Goal: Information Seeking & Learning: Check status

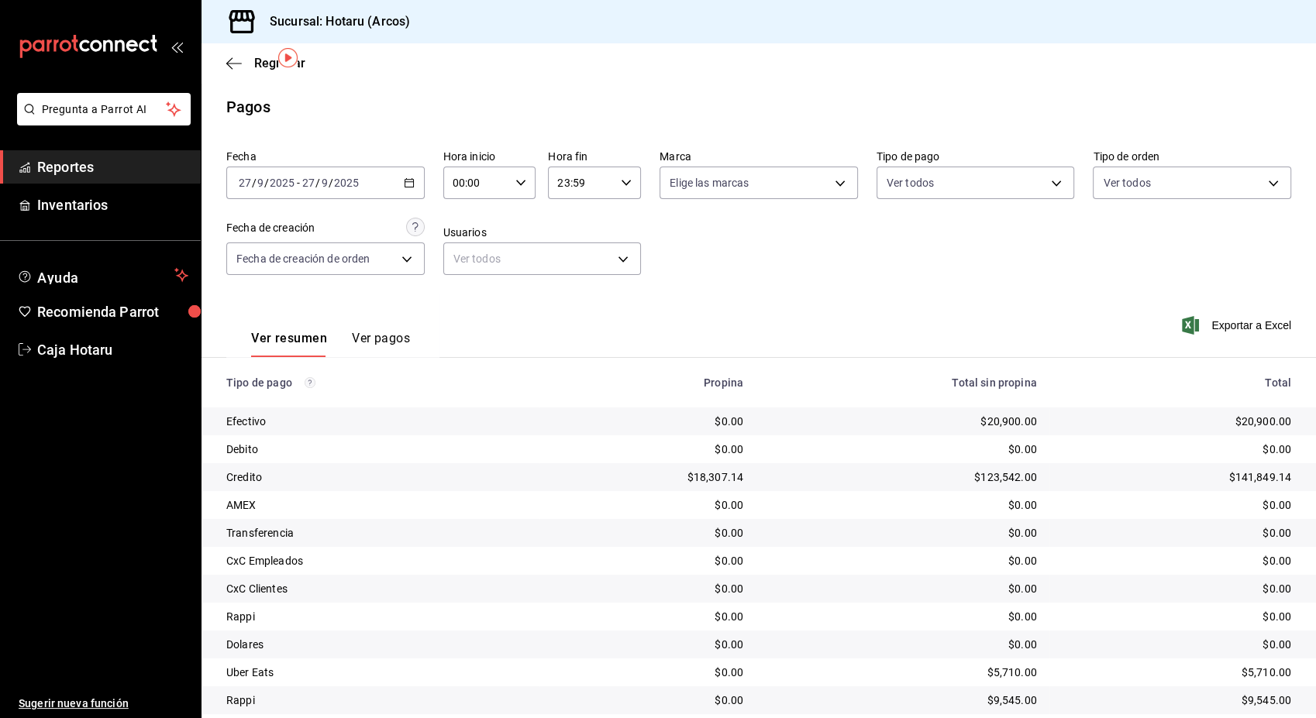
scroll to position [50, 0]
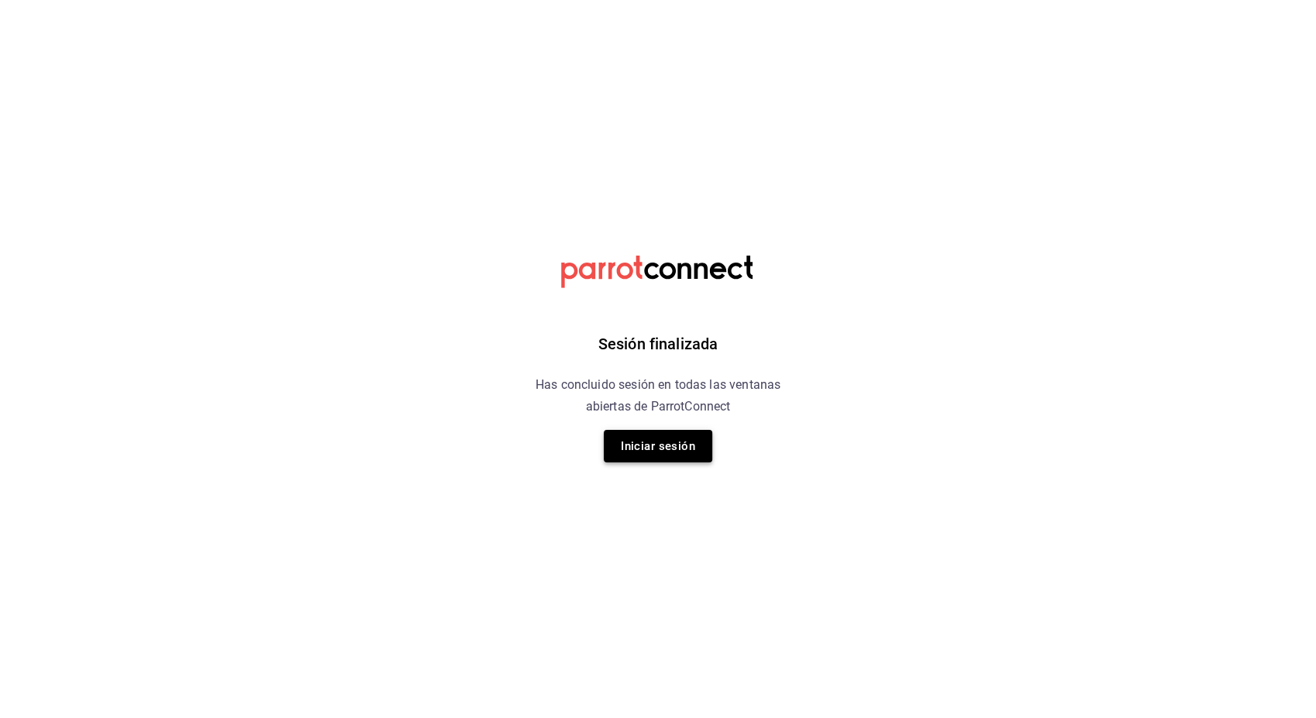
click at [670, 443] on button "Iniciar sesión" at bounding box center [658, 446] width 108 height 33
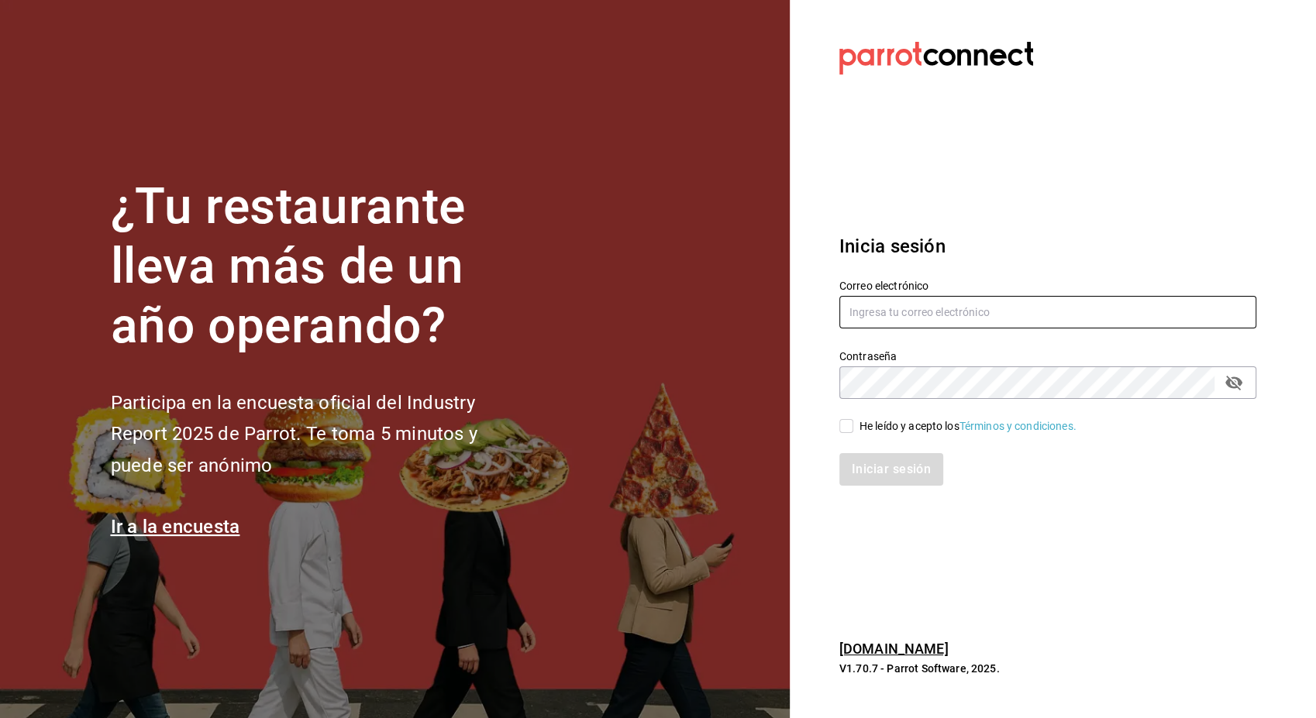
type input "hotaru.arcos@grupocosteno.com"
click at [844, 425] on input "He leído y acepto los Términos y condiciones." at bounding box center [846, 426] width 14 height 14
checkbox input "true"
click at [879, 466] on button "Iniciar sesión" at bounding box center [891, 469] width 105 height 33
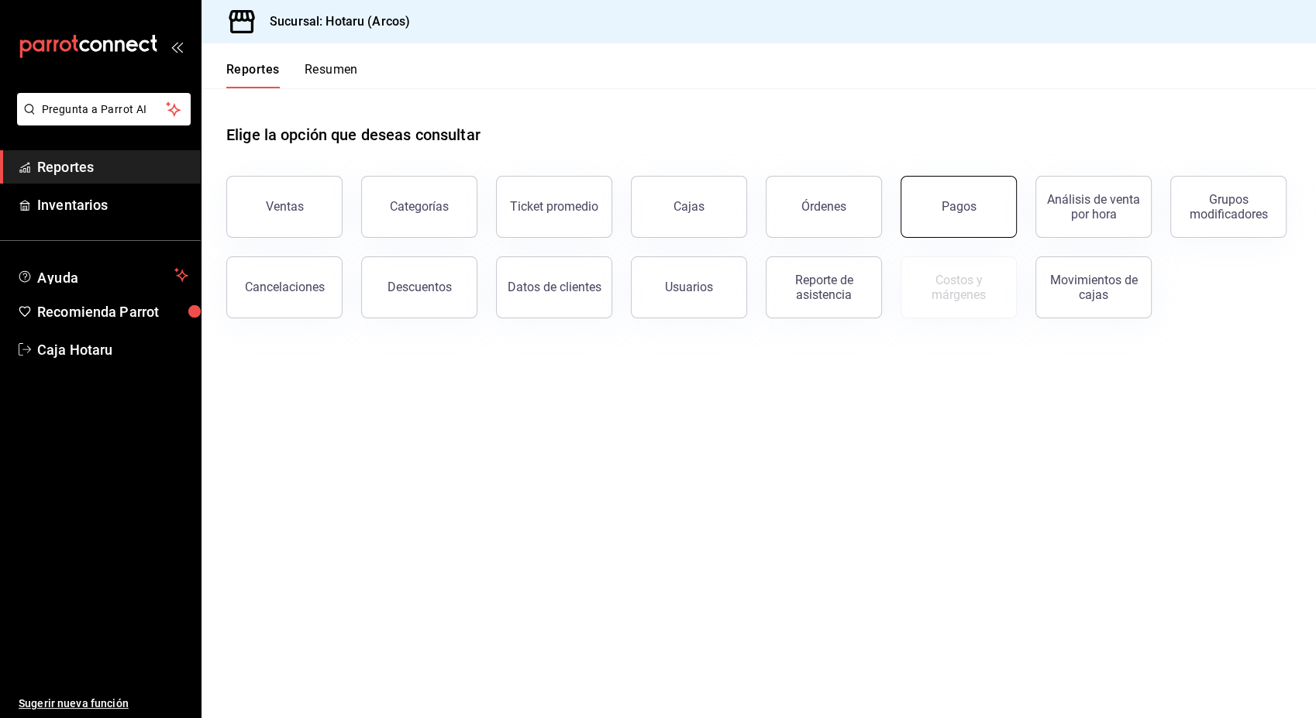
click at [990, 212] on button "Pagos" at bounding box center [958, 207] width 116 height 62
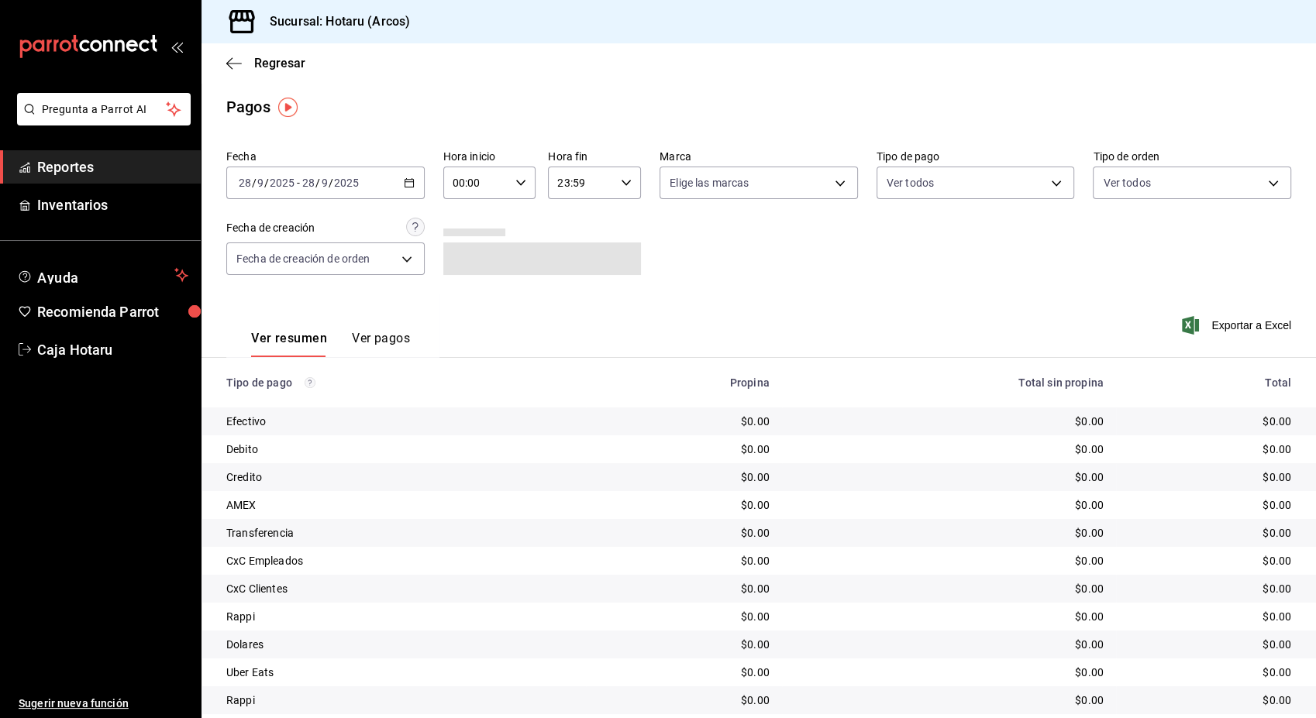
click at [404, 180] on \(Stroke\) "button" at bounding box center [408, 183] width 9 height 9
click at [335, 230] on span "Hoy" at bounding box center [299, 230] width 120 height 16
click at [408, 183] on icon "button" at bounding box center [409, 182] width 11 height 11
click at [353, 257] on span "Ayer" at bounding box center [299, 264] width 120 height 16
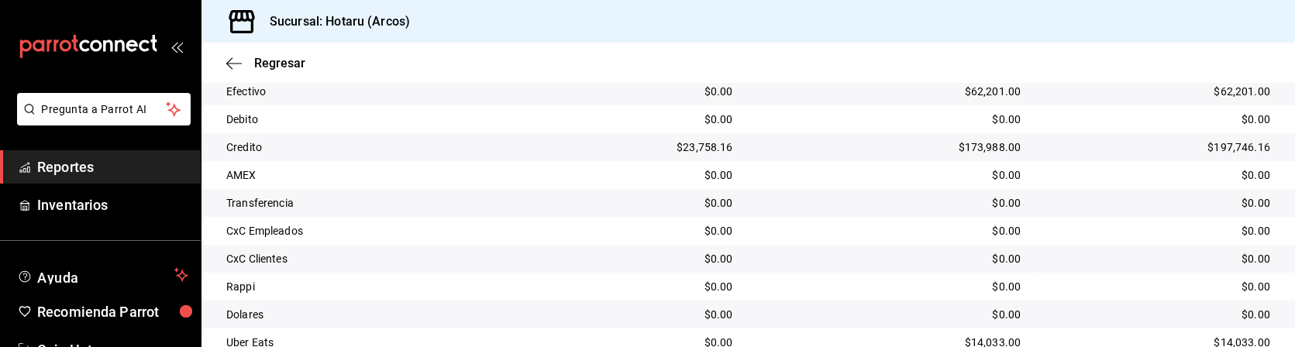
scroll to position [421, 0]
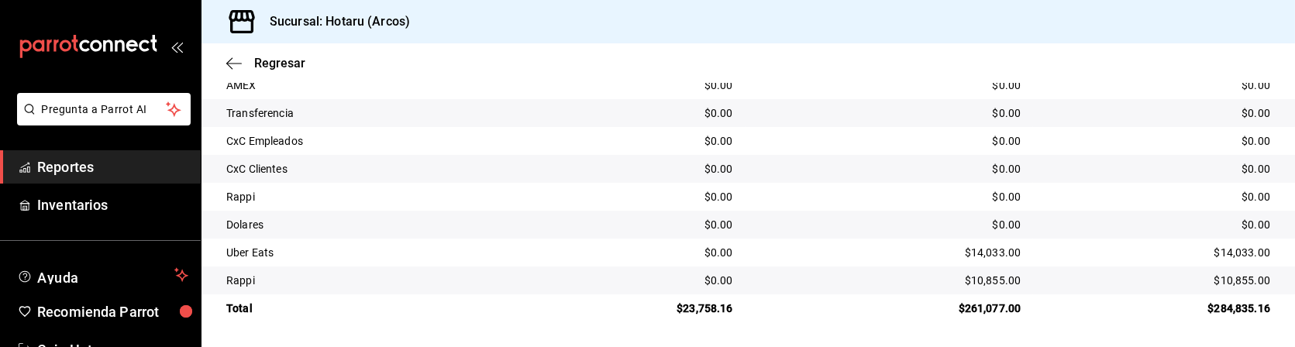
click at [522, 145] on td "CxC Empleados" at bounding box center [366, 141] width 331 height 28
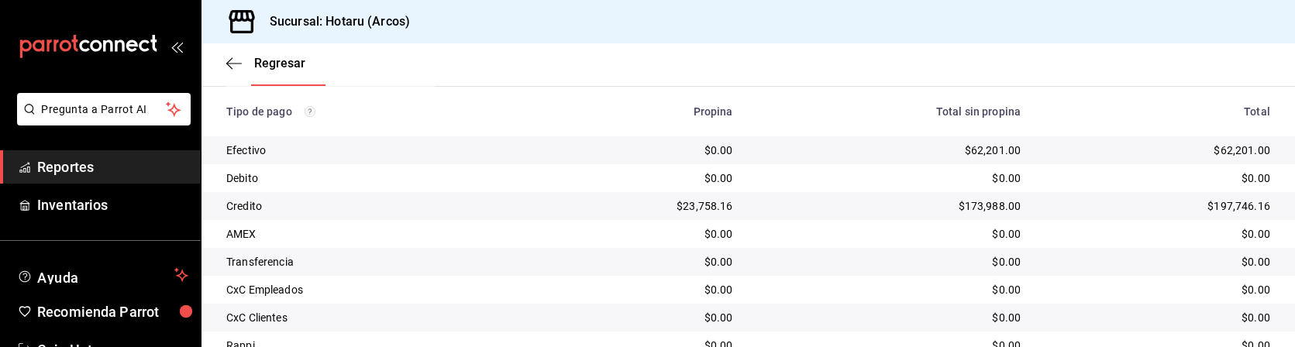
scroll to position [272, 0]
click at [385, 183] on div "Debito" at bounding box center [373, 177] width 294 height 15
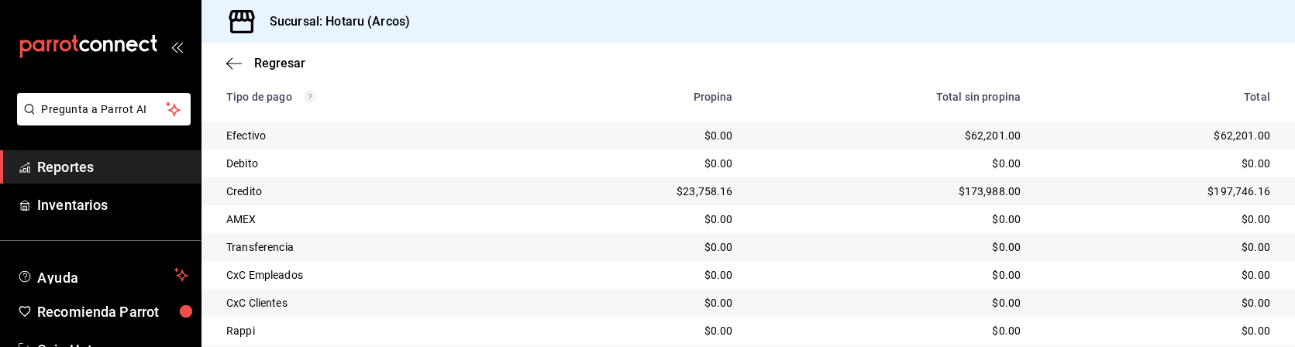
scroll to position [329, 0]
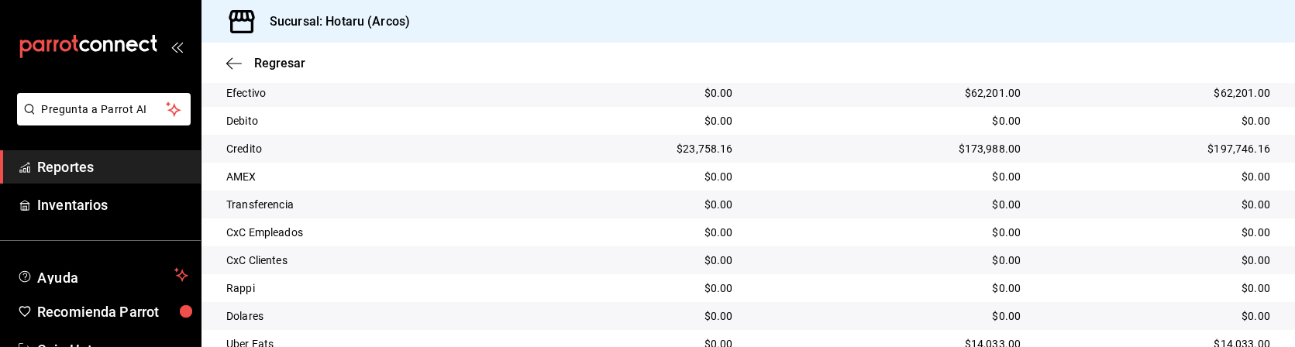
click at [564, 108] on td "$0.00" at bounding box center [638, 121] width 212 height 28
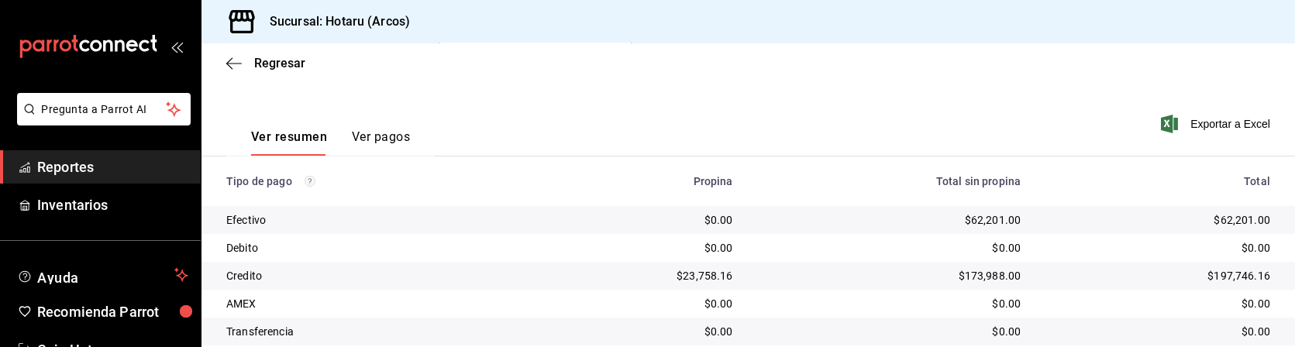
scroll to position [202, 0]
click at [1002, 128] on div "Ver resumen Ver pagos Exportar a Excel" at bounding box center [747, 132] width 1093 height 82
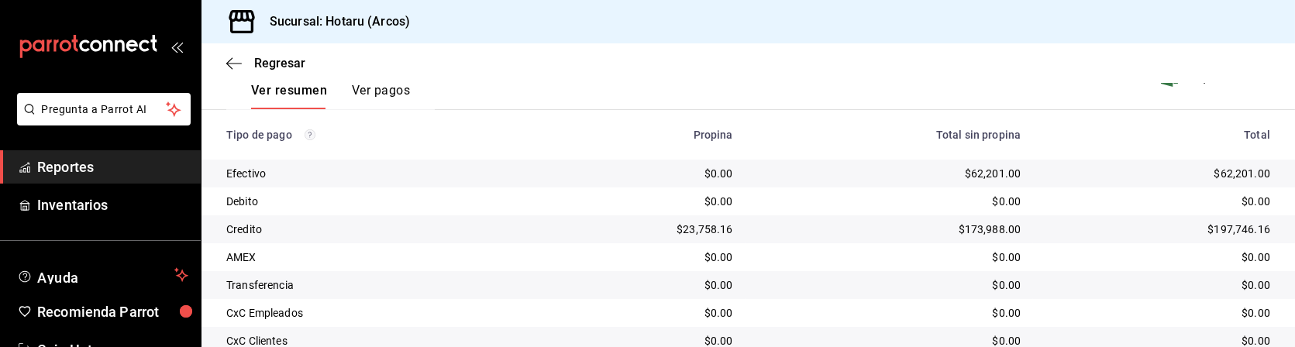
scroll to position [250, 0]
click at [875, 215] on td "$173,988.00" at bounding box center [889, 228] width 288 height 28
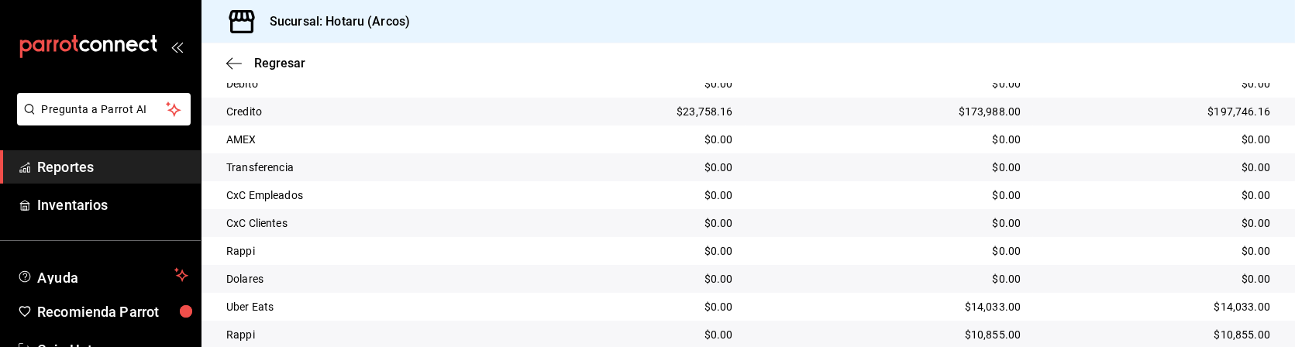
scroll to position [421, 0]
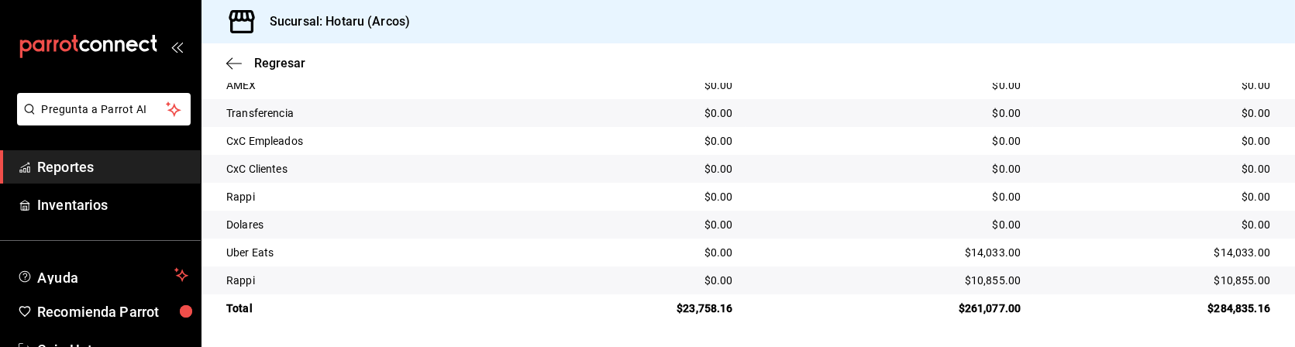
click at [608, 104] on td "$0.00" at bounding box center [638, 113] width 212 height 28
click at [95, 170] on span "Reportes" at bounding box center [112, 167] width 151 height 21
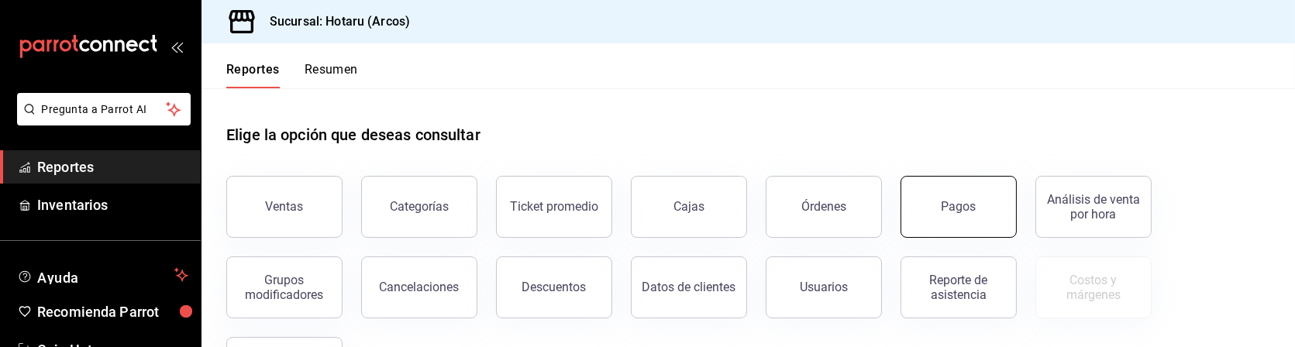
click at [953, 225] on button "Pagos" at bounding box center [958, 207] width 116 height 62
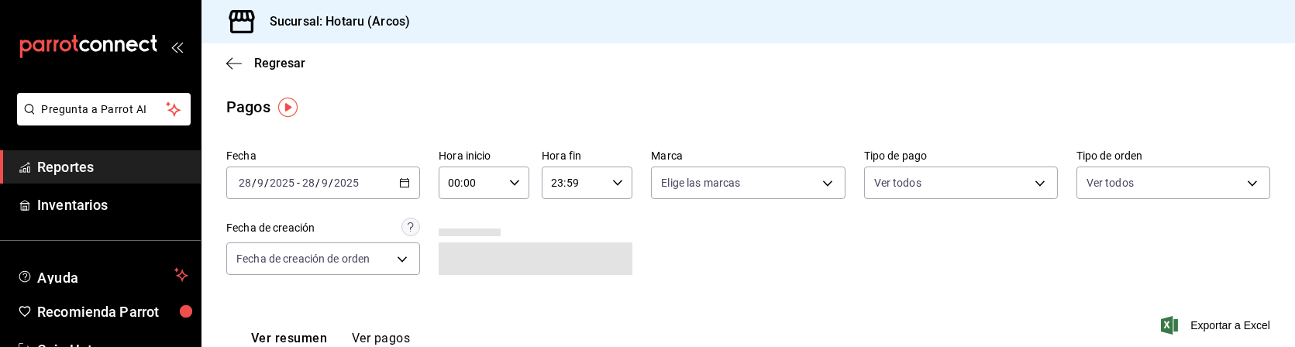
click at [403, 184] on icon "button" at bounding box center [404, 182] width 11 height 11
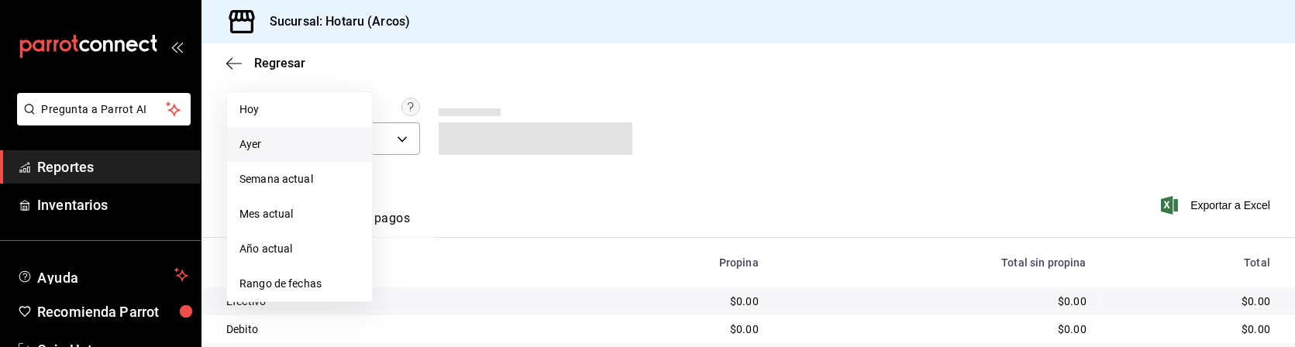
scroll to position [121, 0]
click at [281, 287] on span "Rango de fechas" at bounding box center [299, 283] width 120 height 16
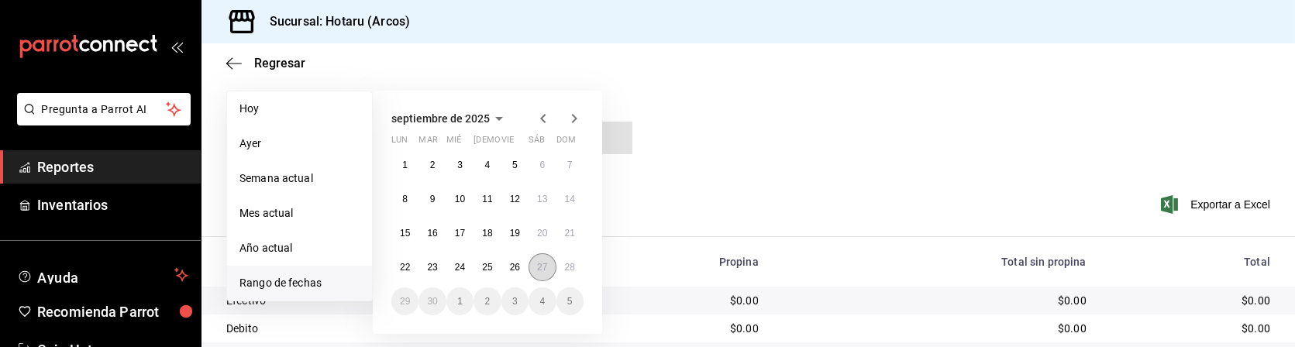
click at [535, 270] on button "27" at bounding box center [541, 267] width 27 height 28
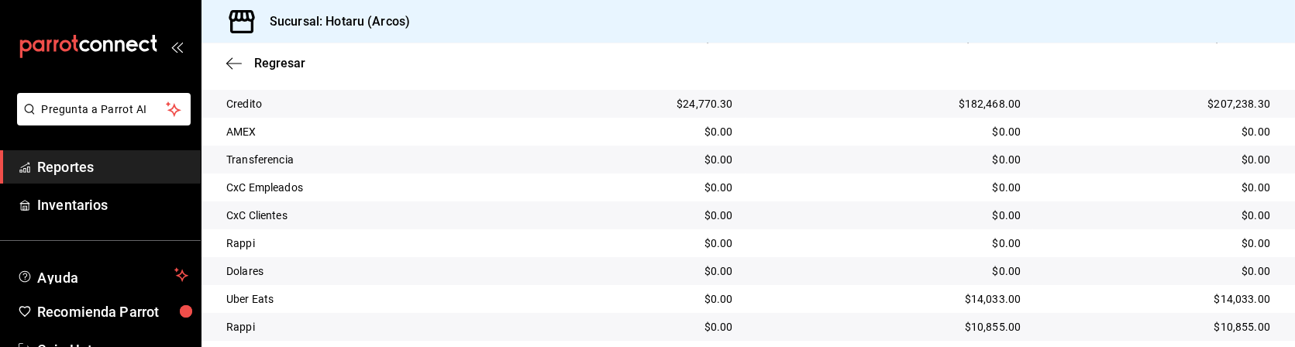
scroll to position [421, 0]
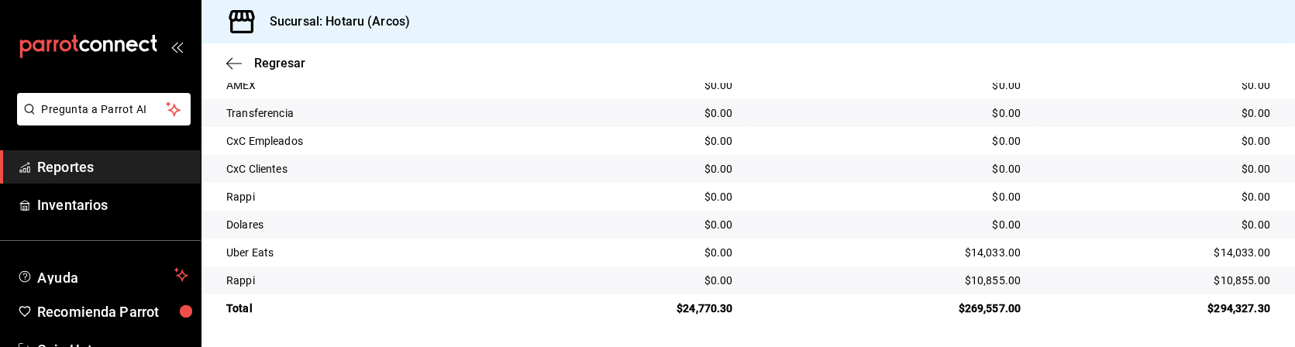
click at [728, 265] on td "$0.00" at bounding box center [638, 253] width 212 height 28
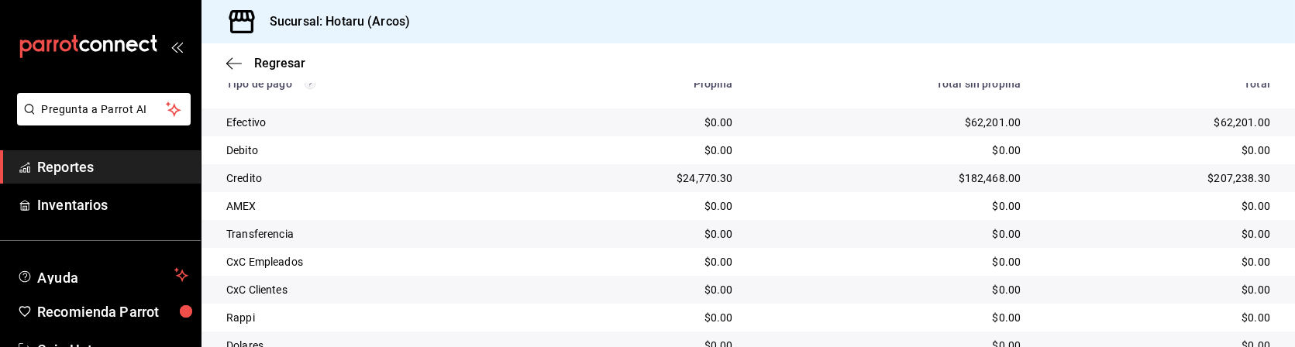
scroll to position [300, 0]
click at [745, 129] on td "$62,201.00" at bounding box center [889, 122] width 288 height 28
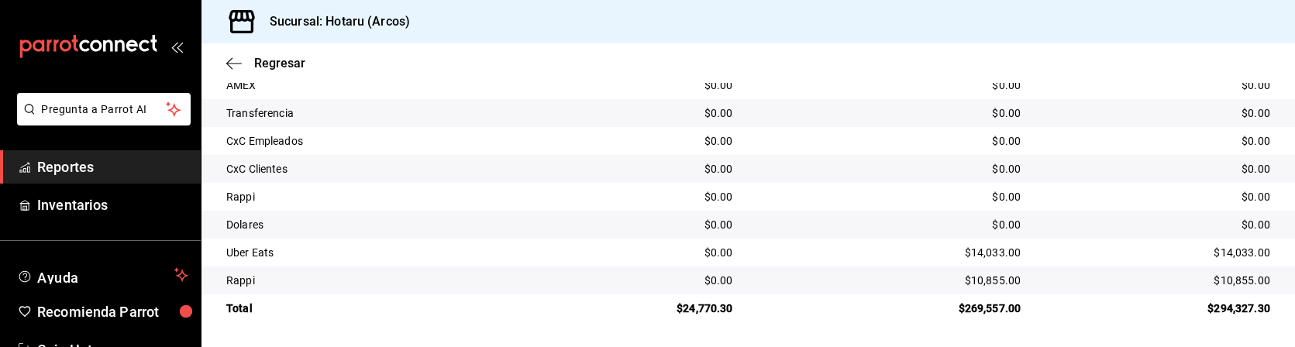
scroll to position [419, 0]
click at [1014, 234] on td "$0.00" at bounding box center [889, 226] width 288 height 28
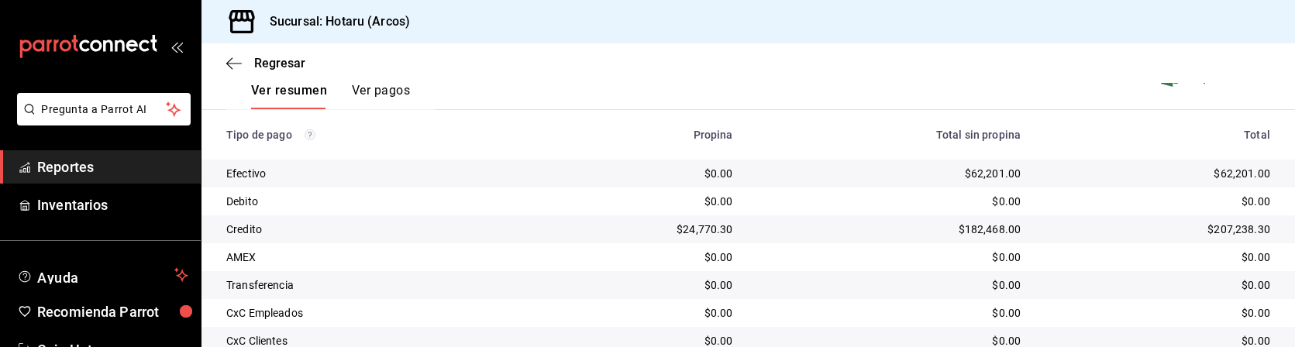
scroll to position [246, 0]
click at [138, 164] on span "Reportes" at bounding box center [112, 167] width 151 height 21
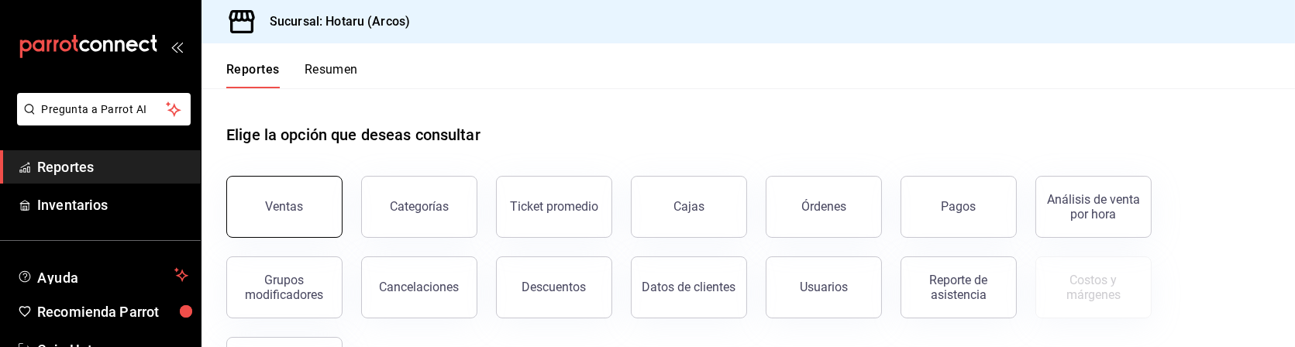
click at [277, 195] on button "Ventas" at bounding box center [284, 207] width 116 height 62
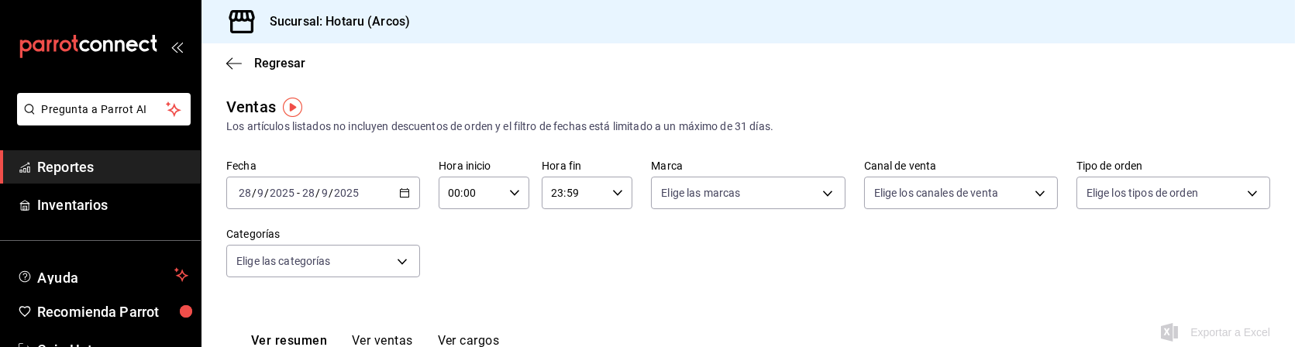
click at [404, 194] on icon "button" at bounding box center [404, 193] width 11 height 11
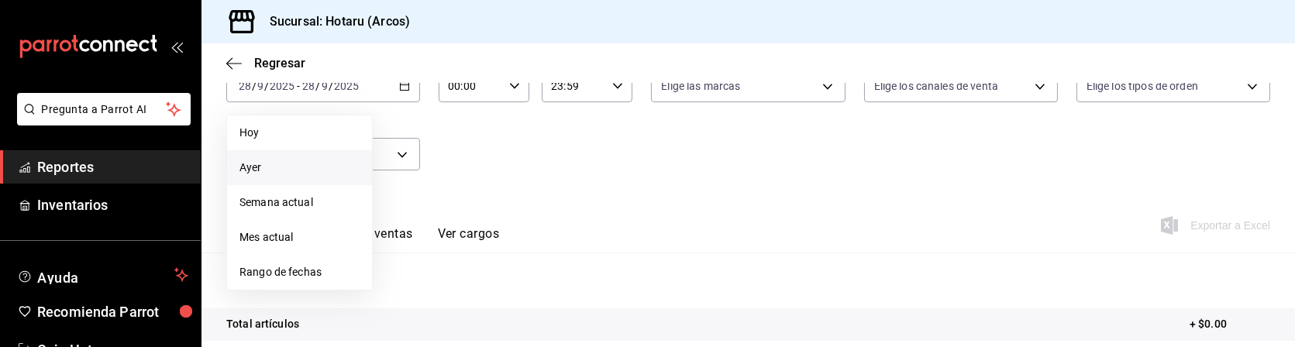
scroll to position [108, 0]
click at [311, 268] on span "Rango de fechas" at bounding box center [299, 271] width 120 height 16
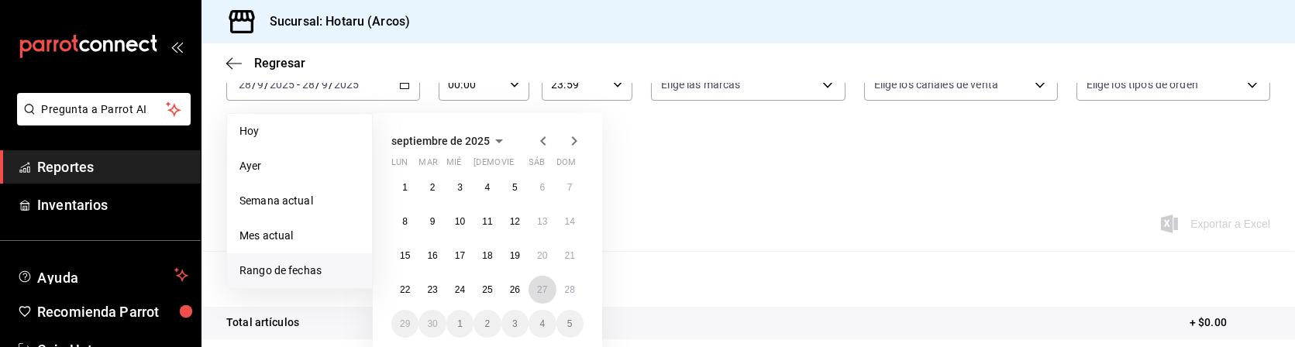
click at [539, 279] on button "27" at bounding box center [541, 290] width 27 height 28
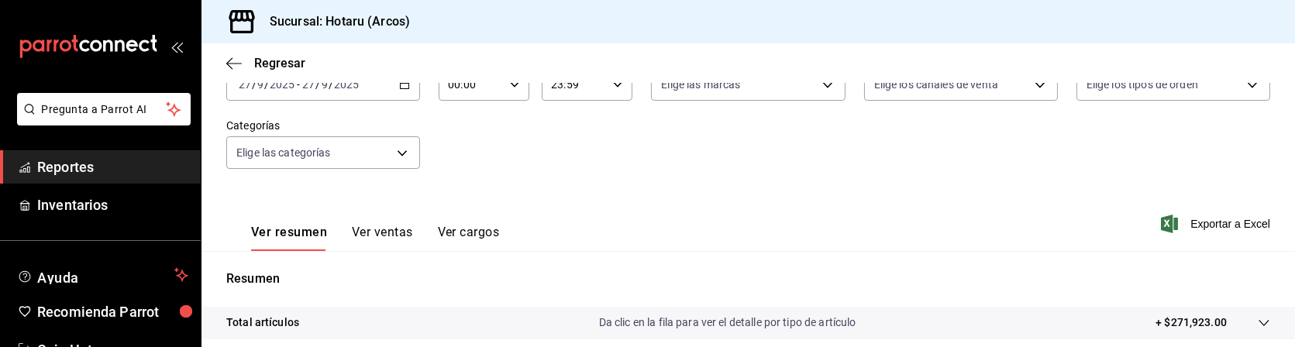
click at [1231, 250] on div "Ver resumen Ver ventas Ver cargos Exportar a Excel" at bounding box center [747, 220] width 1093 height 64
click at [1232, 222] on span "Exportar a Excel" at bounding box center [1217, 224] width 106 height 19
click at [543, 167] on div "Fecha [DATE] [DATE] - [DATE] [DATE] Hora inicio 00:00 Hora inicio Hora fin 23:5…" at bounding box center [748, 119] width 1044 height 136
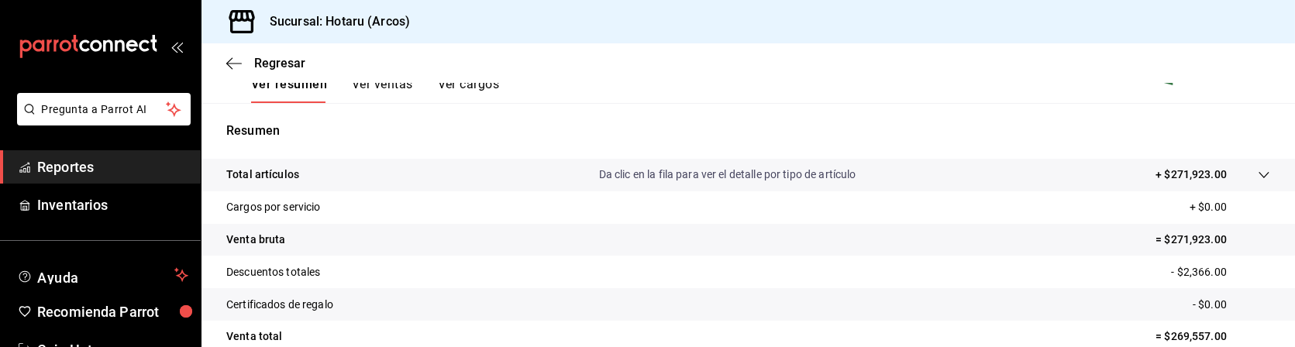
scroll to position [254, 0]
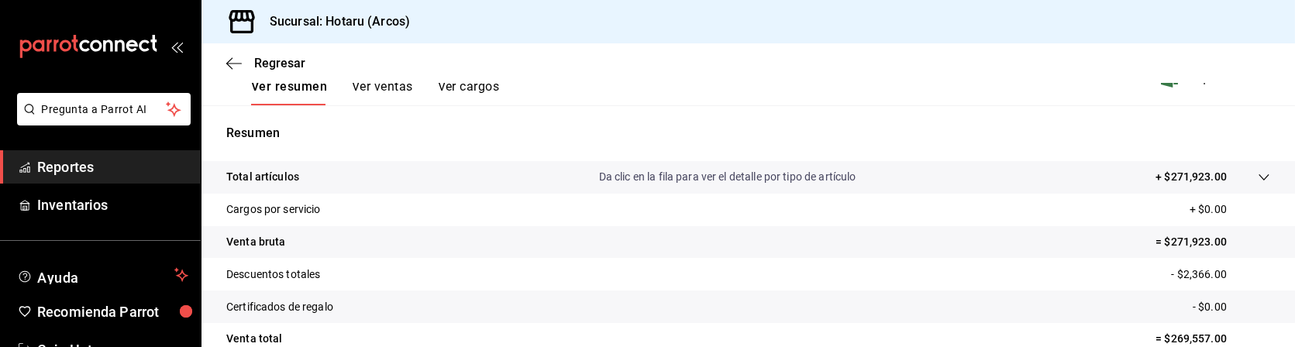
click at [1258, 178] on icon at bounding box center [1263, 177] width 10 height 6
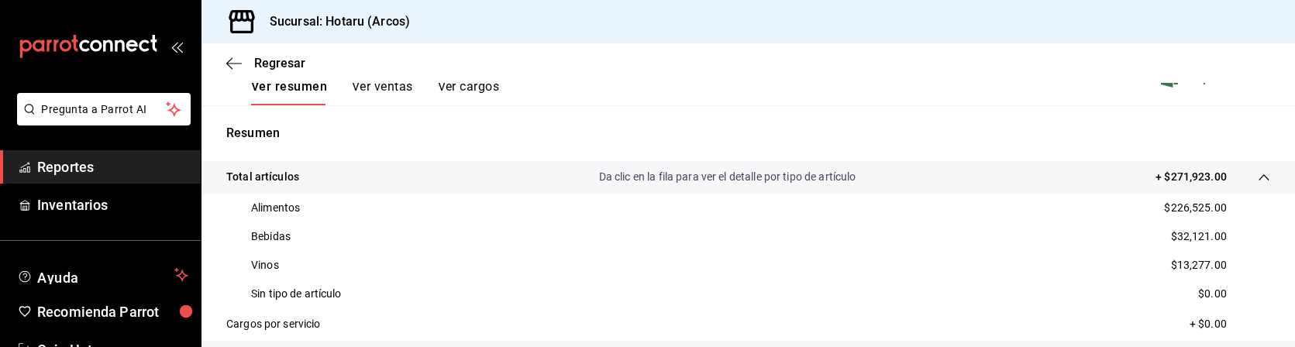
click at [1000, 291] on div "Sin tipo de artículo $0.00" at bounding box center [748, 294] width 1044 height 29
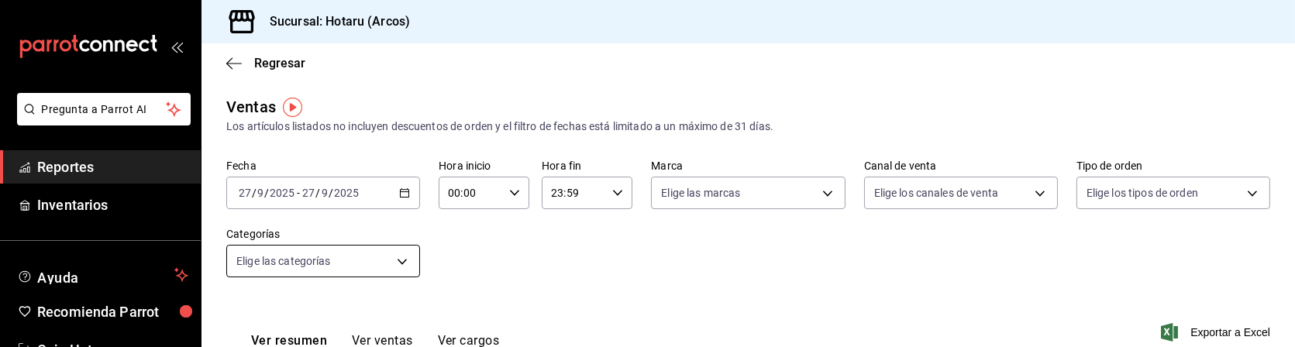
click at [398, 261] on body "Pregunta a Parrot AI Reportes Inventarios Ayuda Recomienda Parrot Caja Hotaru S…" at bounding box center [647, 173] width 1295 height 347
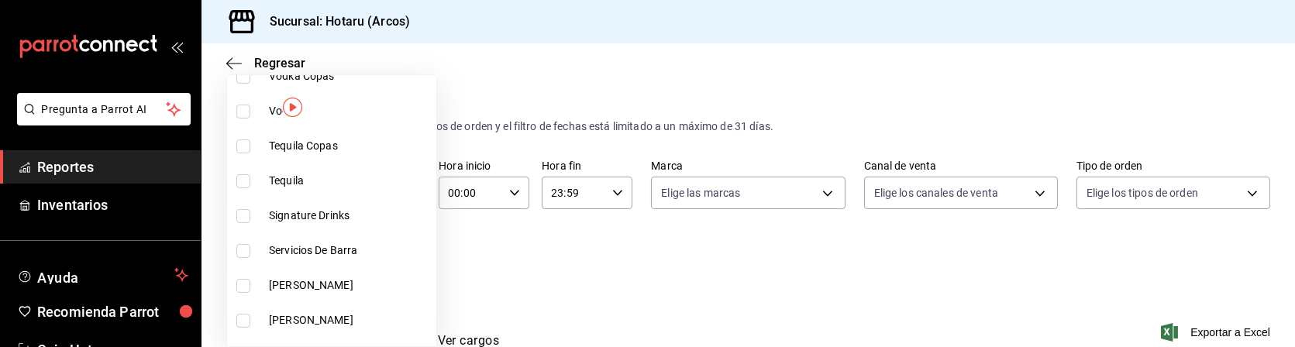
scroll to position [775, 0]
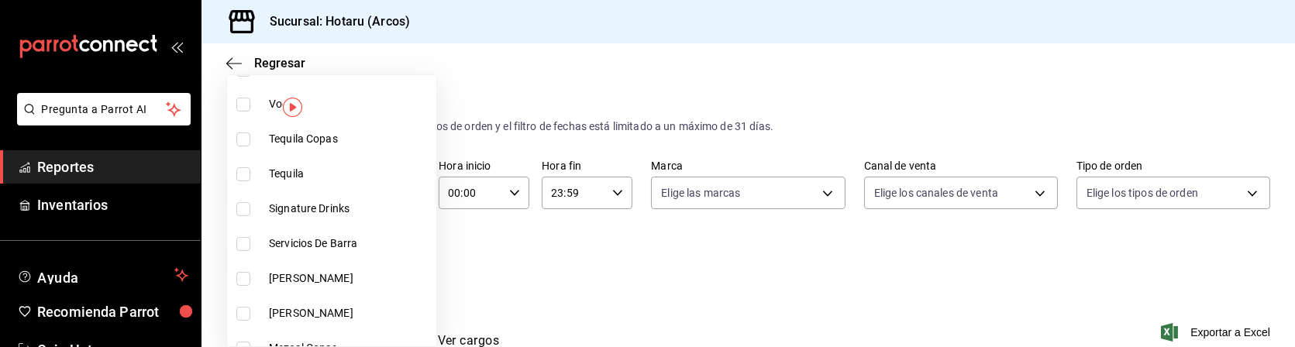
click at [247, 215] on li "Signature Drinks" at bounding box center [331, 208] width 209 height 35
type input "5307b469-9f11-48b6-9270-130bdb8be837"
checkbox input "true"
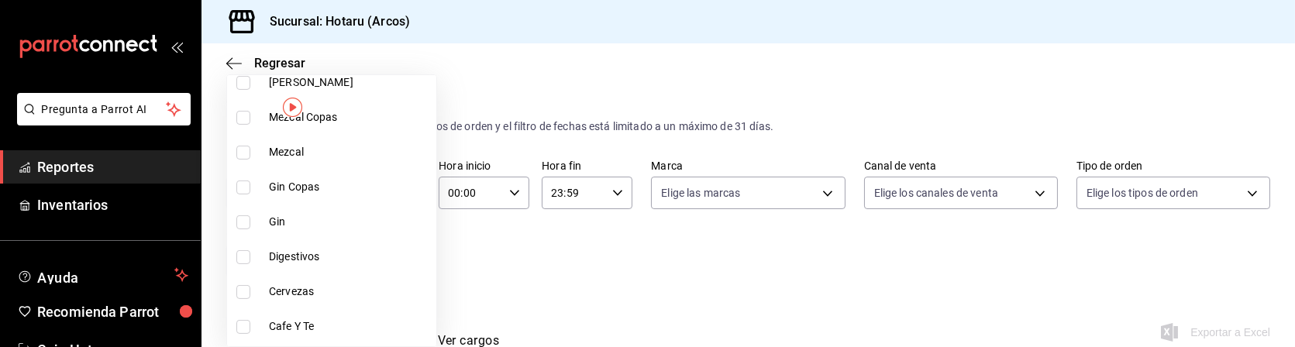
scroll to position [1007, 0]
click at [247, 252] on input "checkbox" at bounding box center [243, 256] width 14 height 14
checkbox input "true"
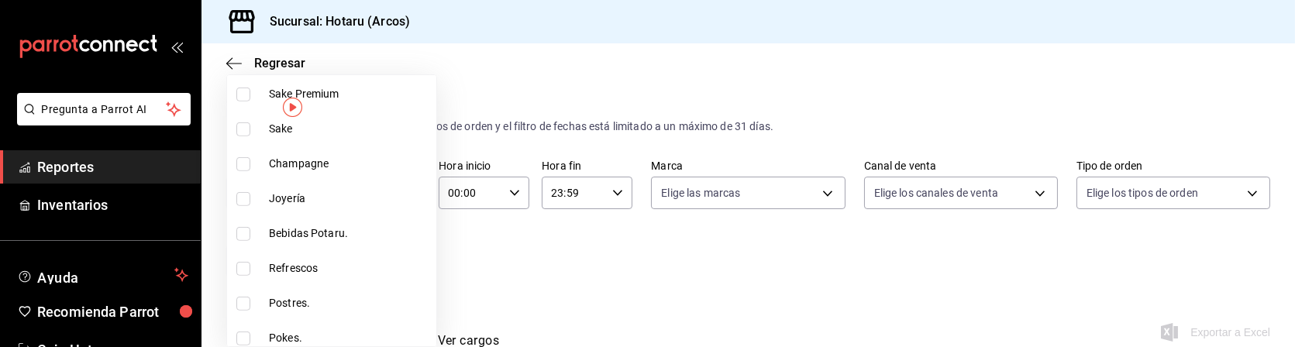
scroll to position [1575, 0]
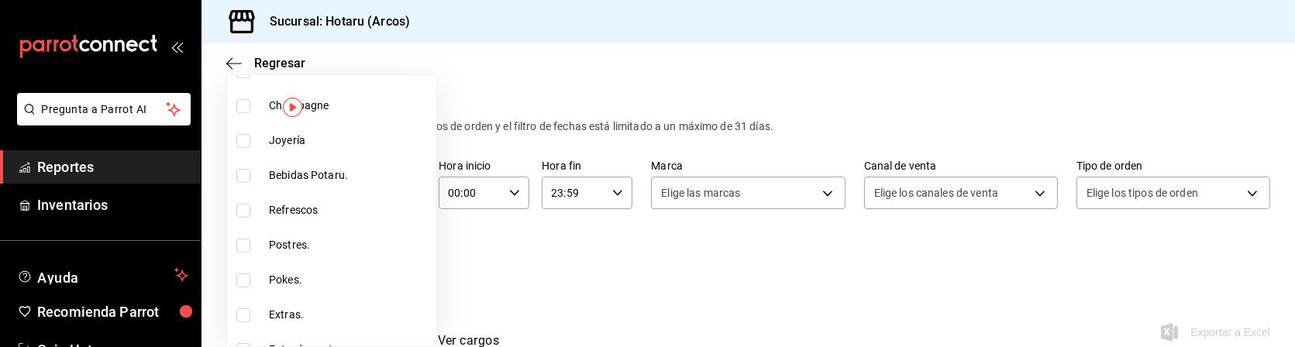
click at [281, 253] on li "Postres." at bounding box center [331, 245] width 209 height 35
type input "5307b469-9f11-48b6-9270-130bdb8be837,4fad770b-dbaa-4d21-[DATE]-ae956538371f,cd5…"
checkbox input "true"
click at [281, 253] on li "Postres." at bounding box center [331, 245] width 209 height 35
type input "5307b469-9f11-48b6-9270-130bdb8be837,4fad770b-dbaa-4d21-ac20-ae956538371f"
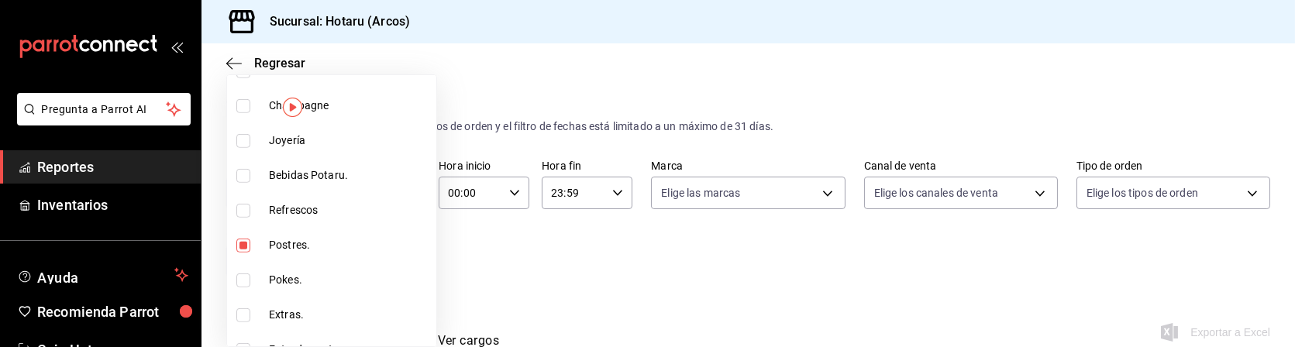
checkbox input "false"
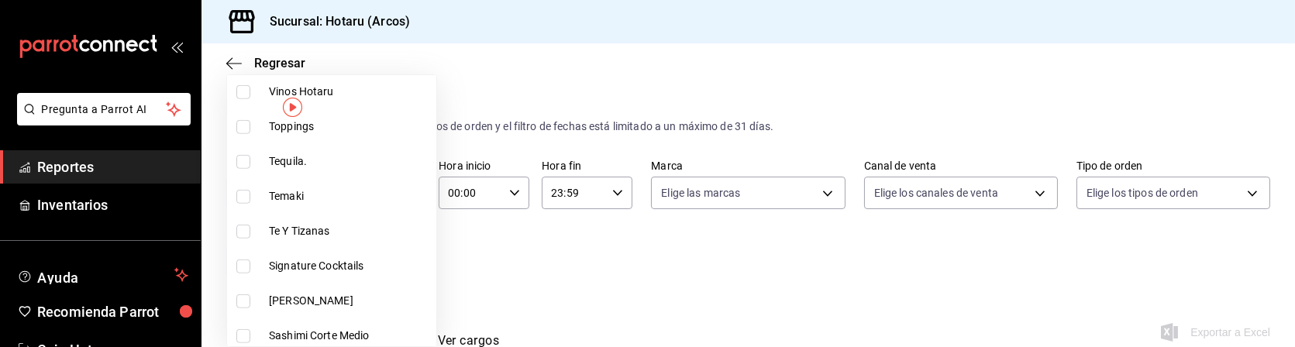
scroll to position [2288, 0]
click at [245, 263] on input "checkbox" at bounding box center [243, 265] width 14 height 14
checkbox input "true"
type input "5307b469-9f11-48b6-9270-130bdb8be837,4fad770b-dbaa-4d21-ac20-ae956538371f,d405d…"
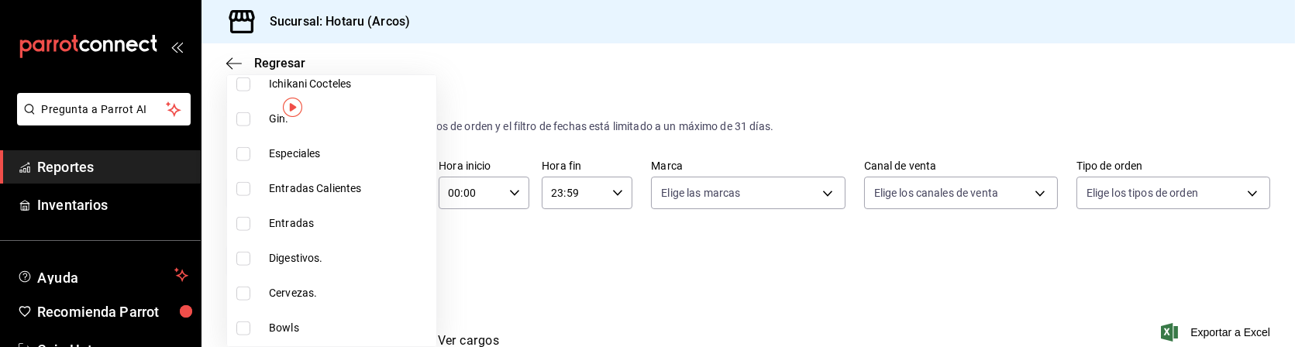
scroll to position [3065, 0]
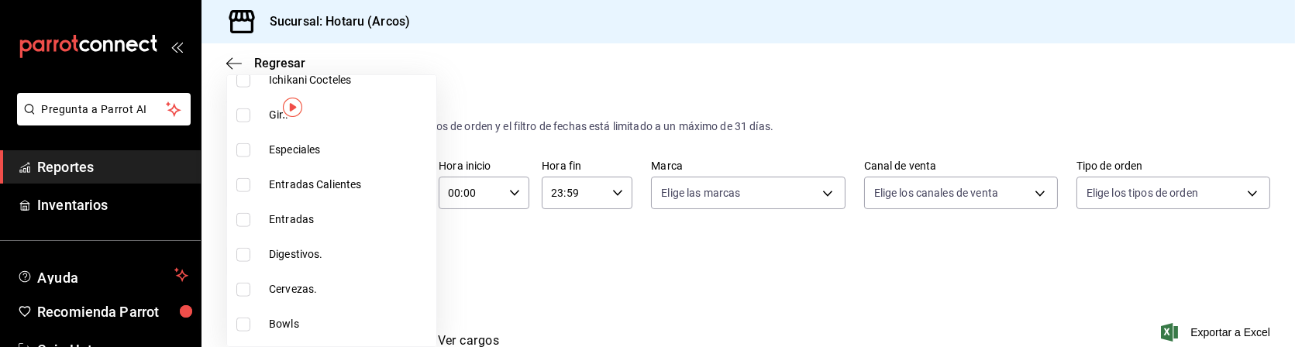
click at [246, 256] on input "checkbox" at bounding box center [243, 255] width 14 height 14
checkbox input "true"
type input "5307b469-9f11-48b6-9270-130bdb8be837,4fad770b-dbaa-4d21-[DATE]-ae956538371f,d40…"
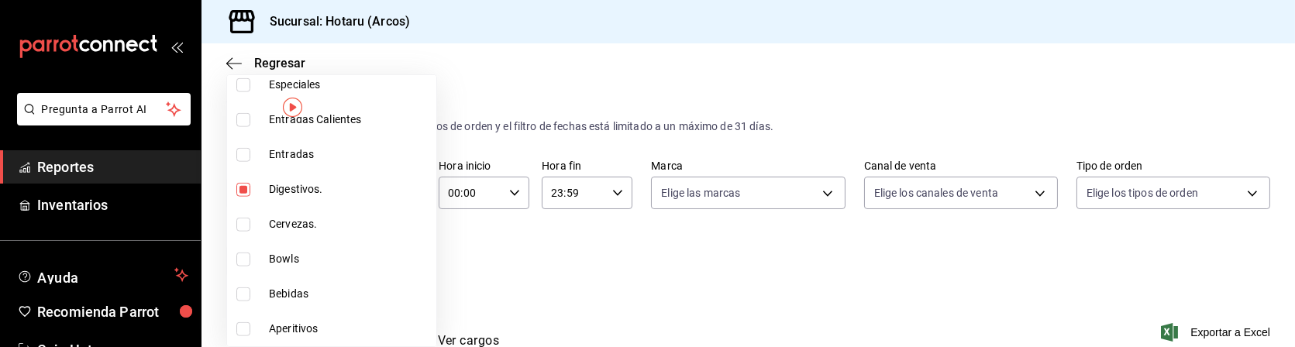
click at [239, 325] on input "checkbox" at bounding box center [243, 329] width 14 height 14
checkbox input "true"
type input "5307b469-9f11-48b6-9270-130bdb8be837,4fad770b-dbaa-4d21-[DATE]-ae956538371f,d40…"
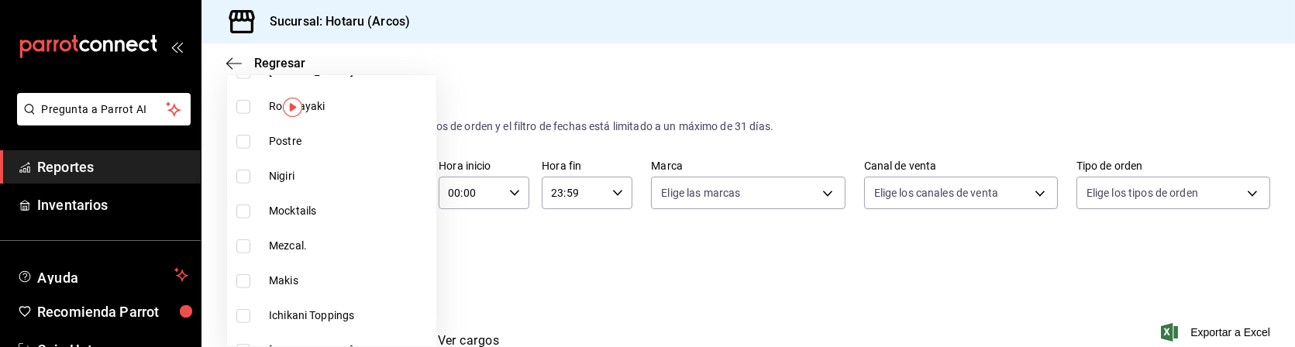
scroll to position [2620, 0]
click at [251, 213] on label at bounding box center [246, 212] width 20 height 14
click at [250, 213] on input "checkbox" at bounding box center [243, 212] width 14 height 14
checkbox input "false"
type input "5307b469-9f11-48b6-9270-130bdb8be837,4fad770b-dbaa-4d21-[DATE]-ae956538371f,d40…"
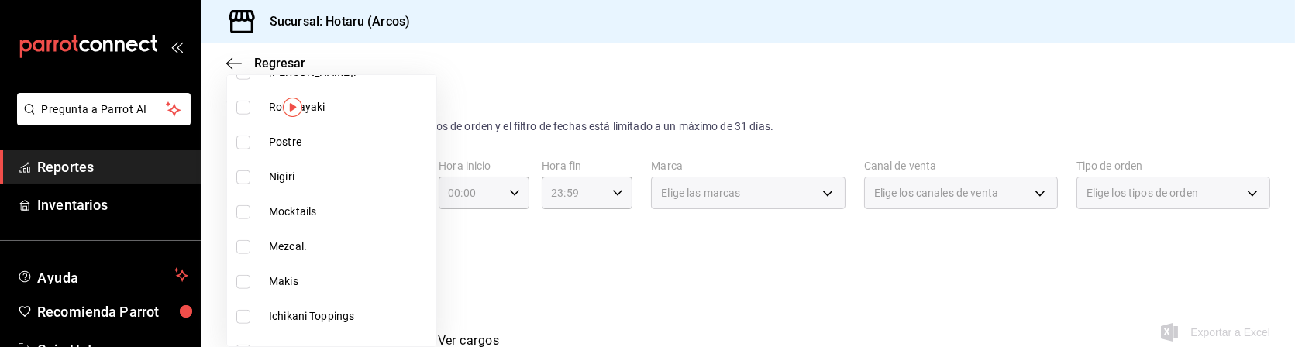
click at [248, 213] on input "checkbox" at bounding box center [243, 212] width 14 height 14
checkbox input "true"
type input "5307b469-9f11-48b6-9270-130bdb8be837,4fad770b-dbaa-4d21-[DATE]-ae956538371f,d40…"
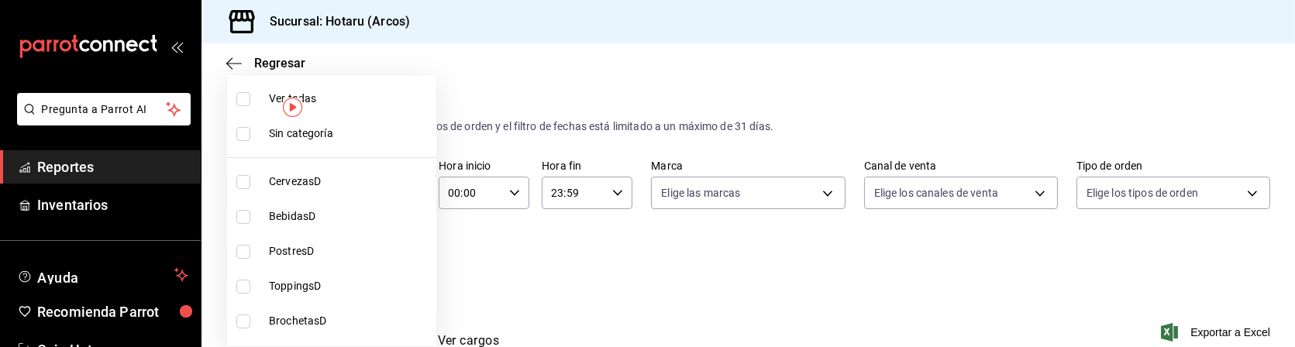
click at [714, 273] on div at bounding box center [647, 173] width 1295 height 347
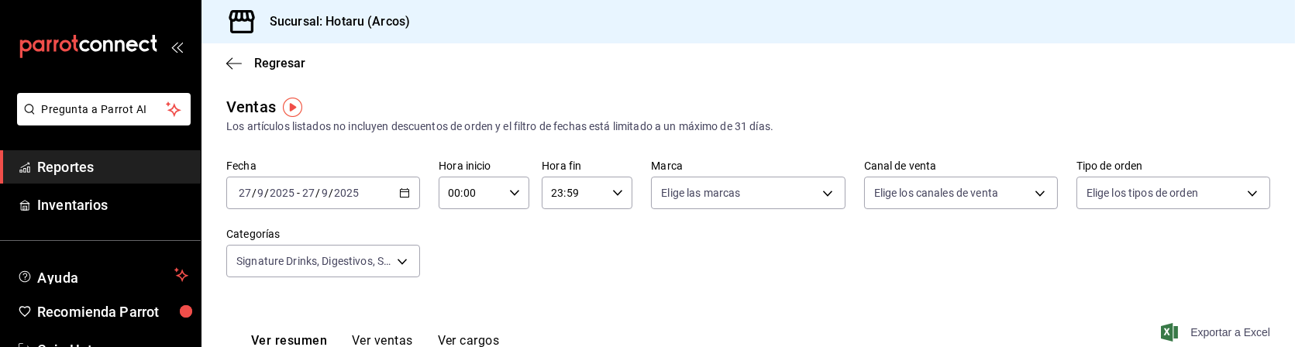
click at [1189, 334] on span "Exportar a Excel" at bounding box center [1217, 332] width 106 height 19
click at [551, 257] on div "Fecha [DATE] [DATE] - [DATE] [DATE] Hora inicio 00:00 Hora inicio Hora fin 23:5…" at bounding box center [748, 228] width 1044 height 136
click at [92, 168] on span "Reportes" at bounding box center [112, 167] width 151 height 21
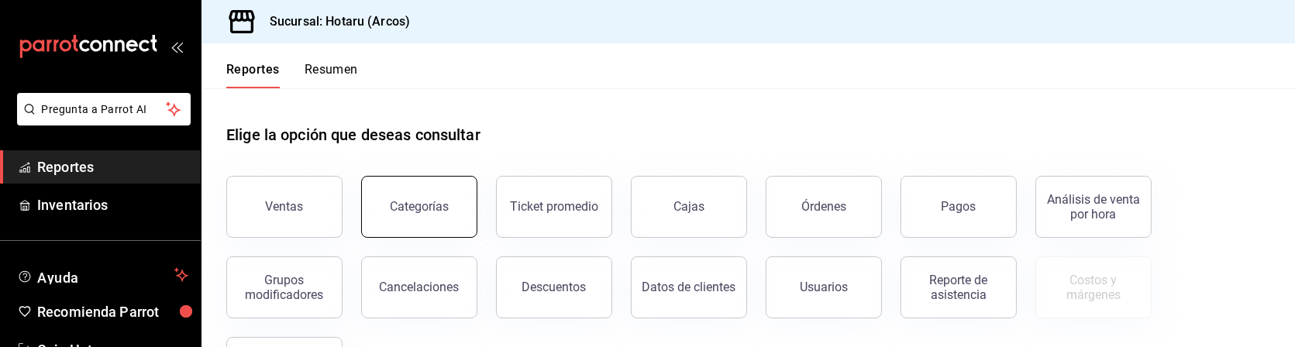
click at [425, 204] on div "Categorías" at bounding box center [419, 206] width 59 height 15
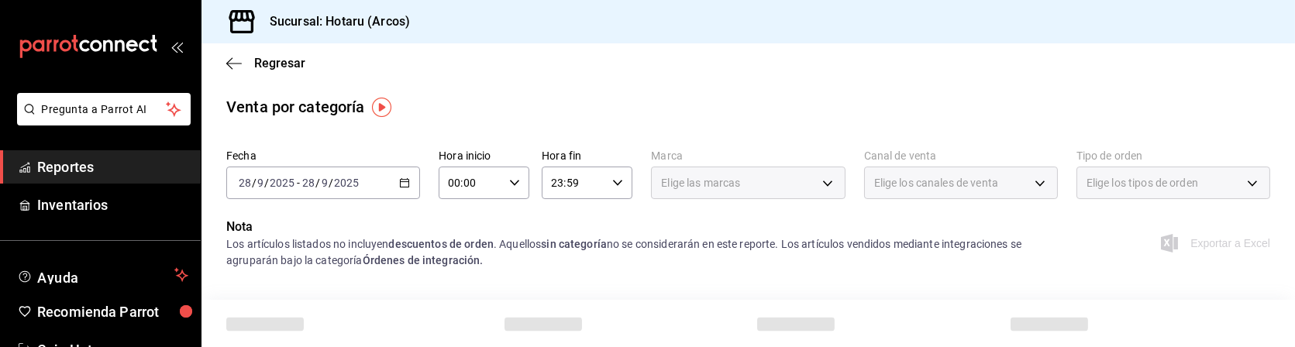
click at [395, 191] on div "[DATE] [DATE] - [DATE] [DATE]" at bounding box center [323, 183] width 194 height 33
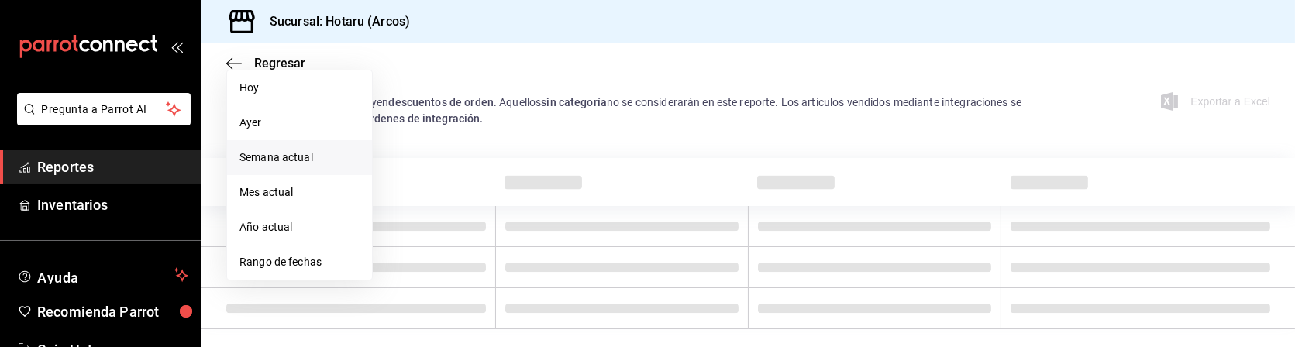
scroll to position [143, 0]
click at [321, 267] on span "Rango de fechas" at bounding box center [299, 261] width 120 height 16
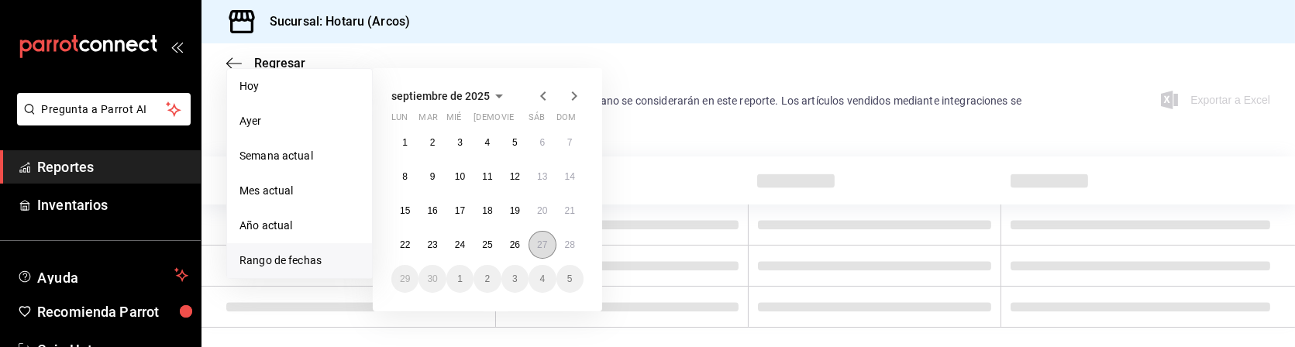
click at [539, 243] on abbr "27" at bounding box center [542, 244] width 10 height 11
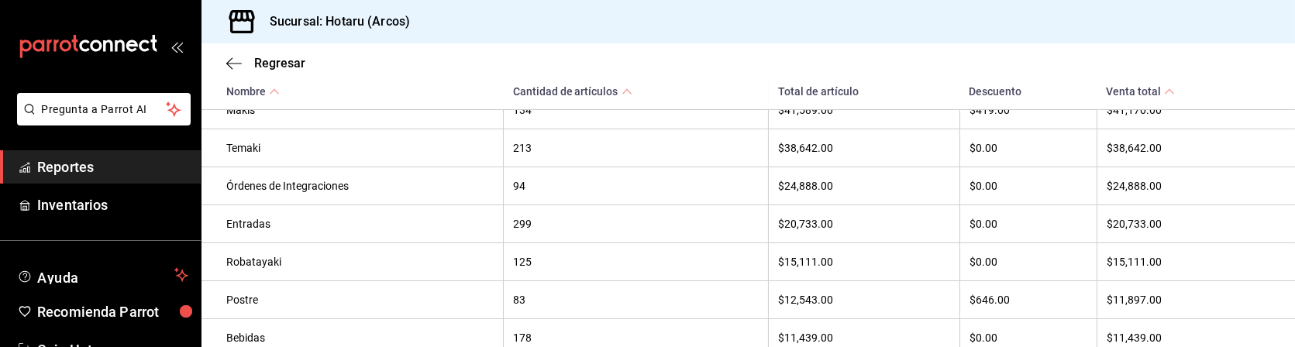
scroll to position [317, 0]
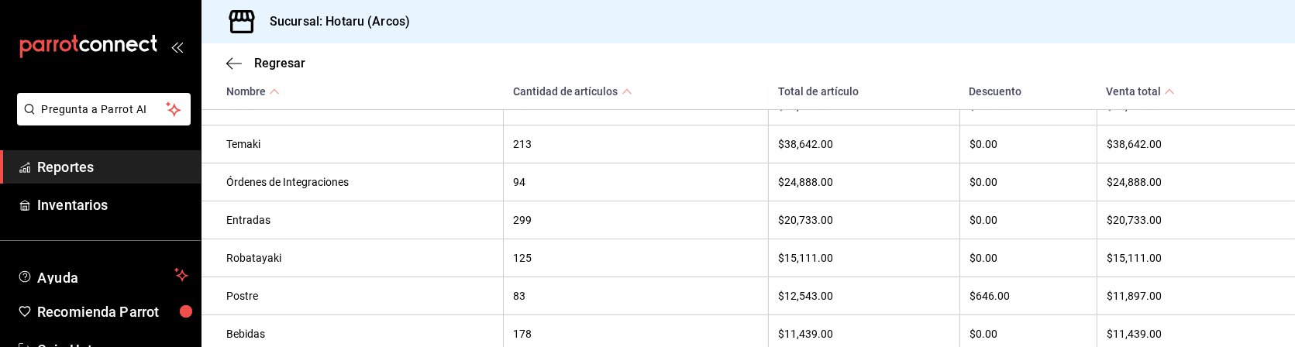
click at [725, 231] on th "299" at bounding box center [636, 220] width 265 height 38
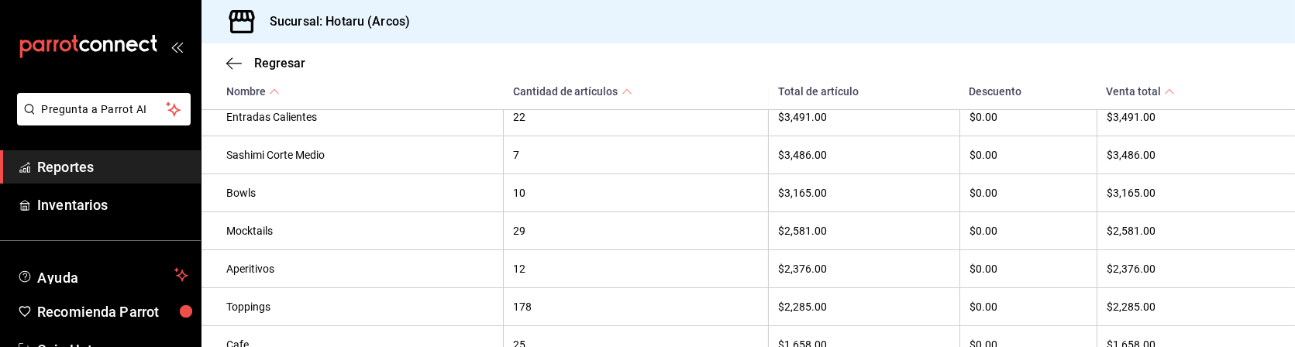
scroll to position [800, 0]
click at [824, 305] on th "$2,285.00" at bounding box center [864, 306] width 191 height 38
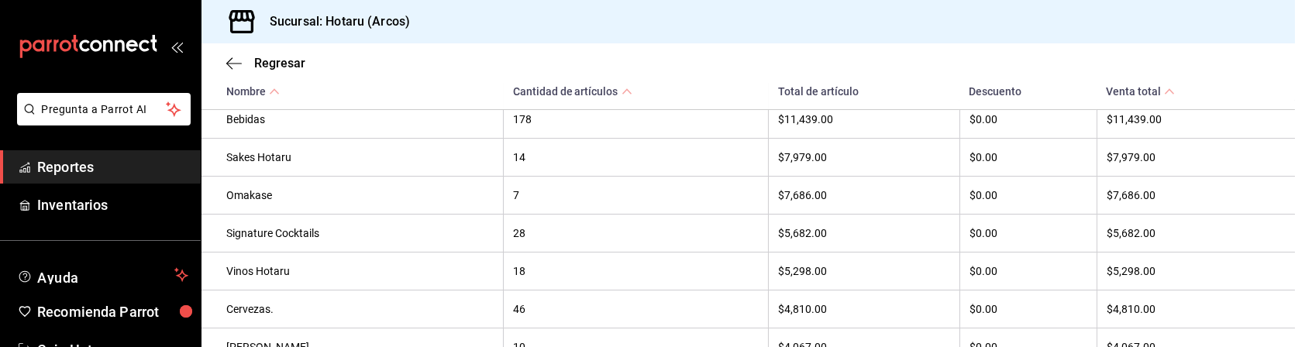
scroll to position [528, 0]
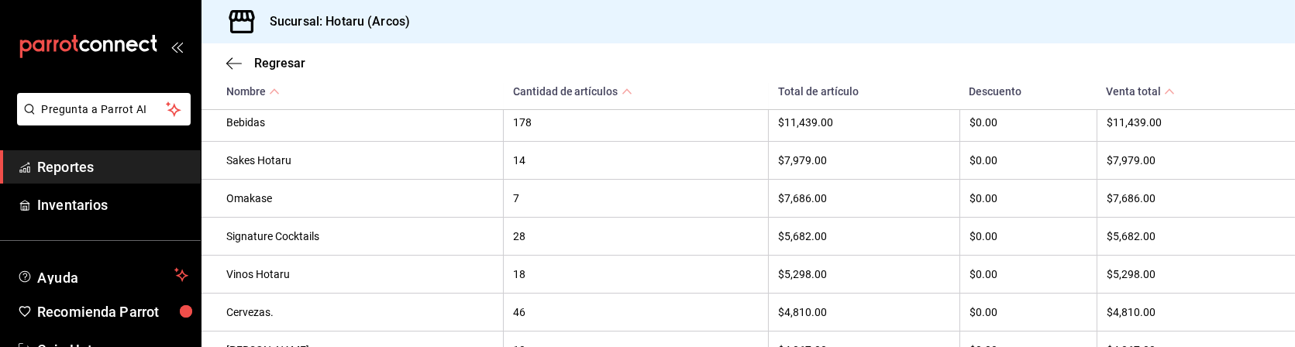
click at [849, 15] on div "Sucursal: Hotaru (Arcos)" at bounding box center [747, 21] width 1093 height 43
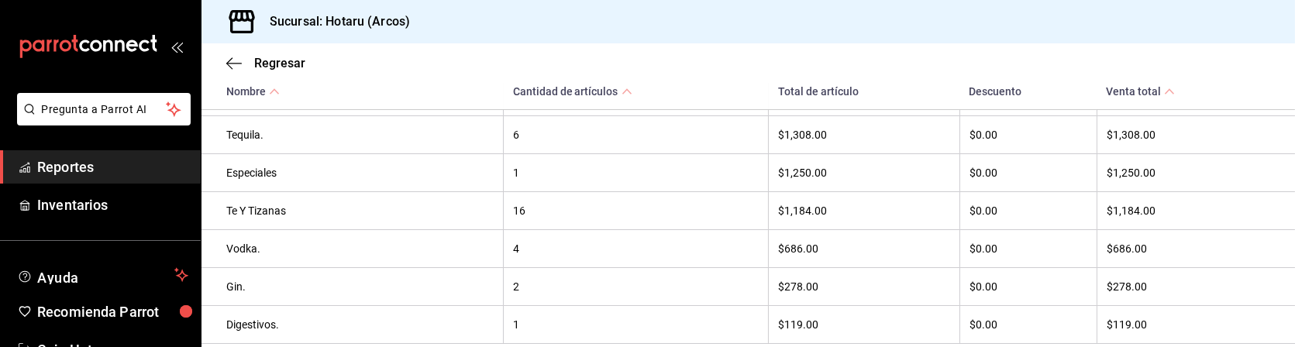
scroll to position [1063, 0]
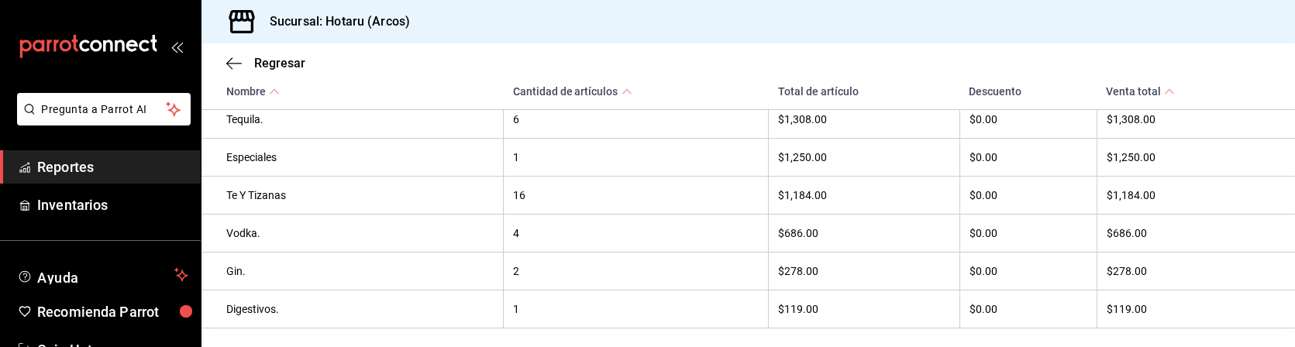
click at [780, 253] on th "$686.00" at bounding box center [864, 234] width 191 height 38
click at [115, 178] on link "Reportes" at bounding box center [100, 166] width 201 height 33
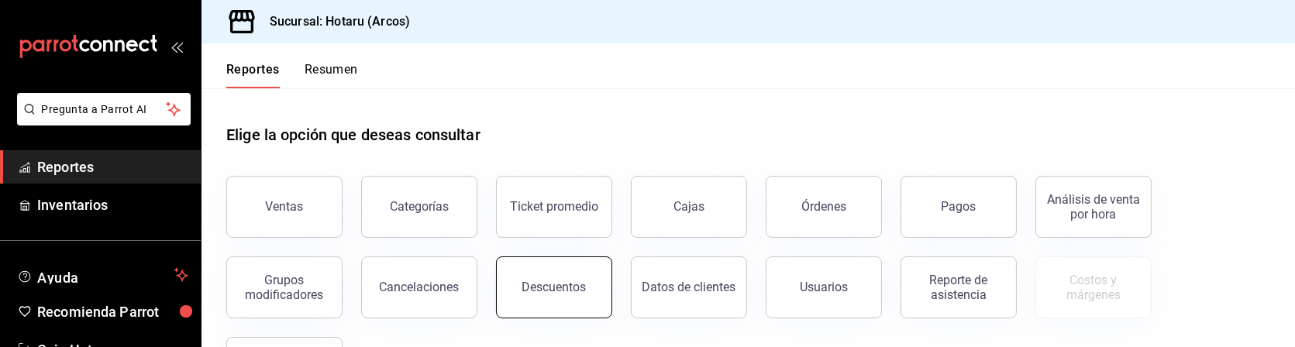
click at [552, 292] on div "Descuentos" at bounding box center [554, 287] width 64 height 15
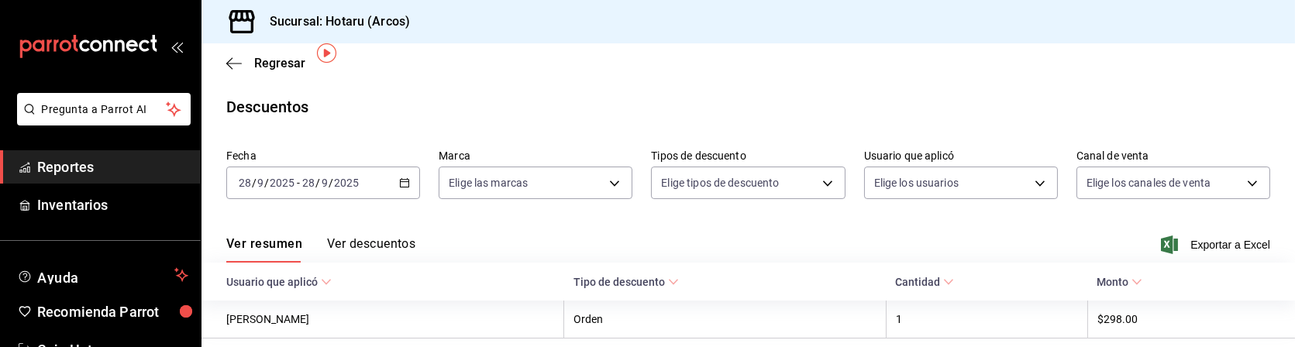
scroll to position [55, 0]
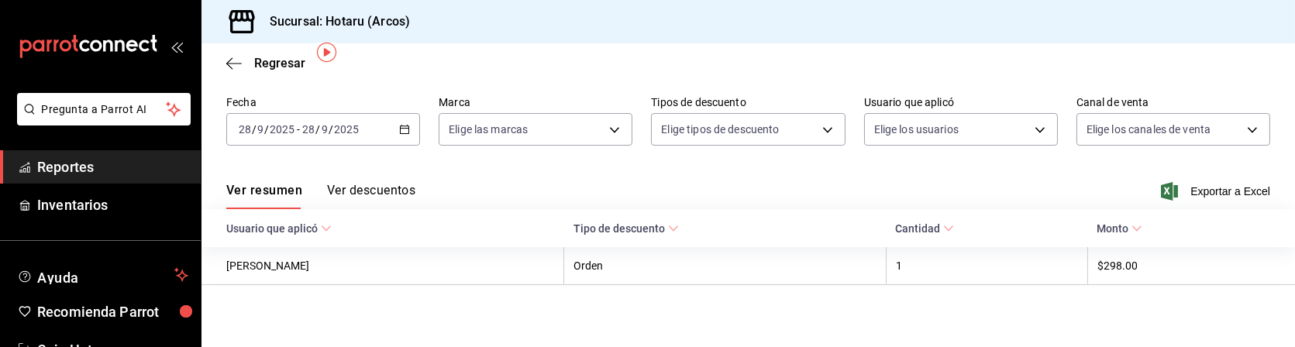
click at [400, 128] on icon "button" at bounding box center [404, 129] width 11 height 11
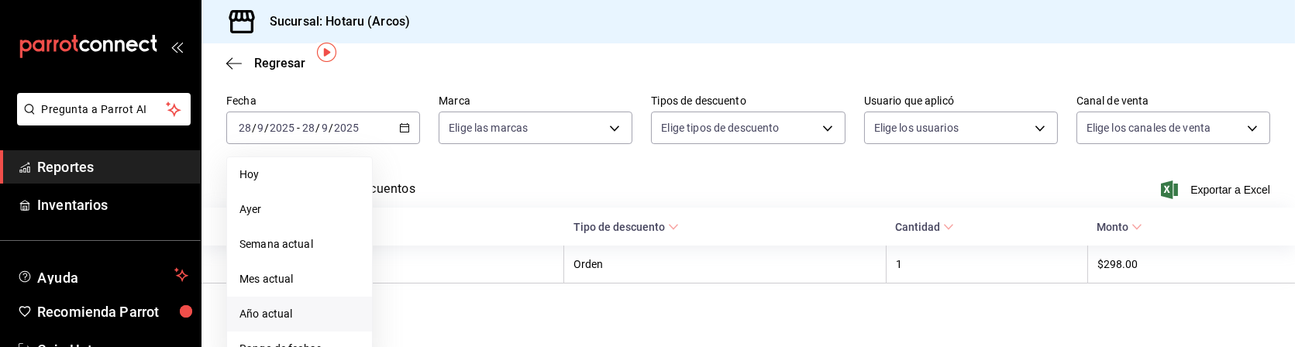
scroll to position [75, 0]
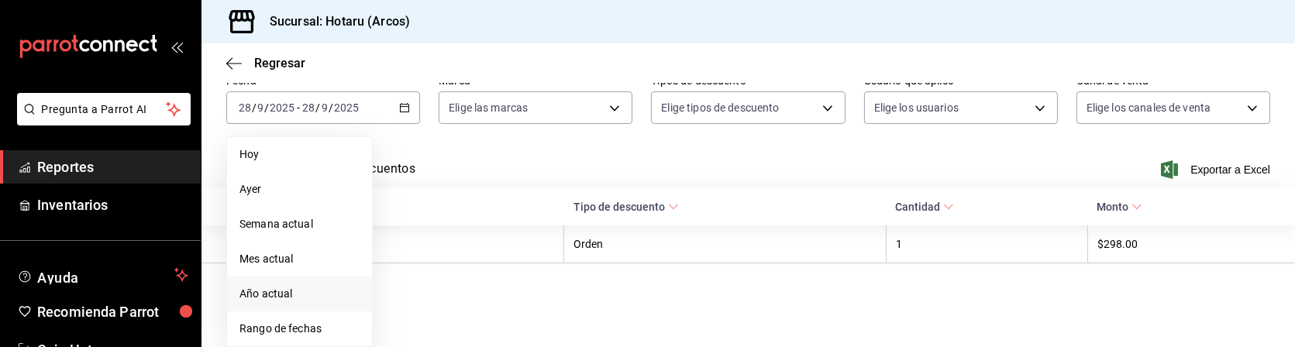
click at [305, 327] on span "Rango de fechas" at bounding box center [299, 329] width 120 height 16
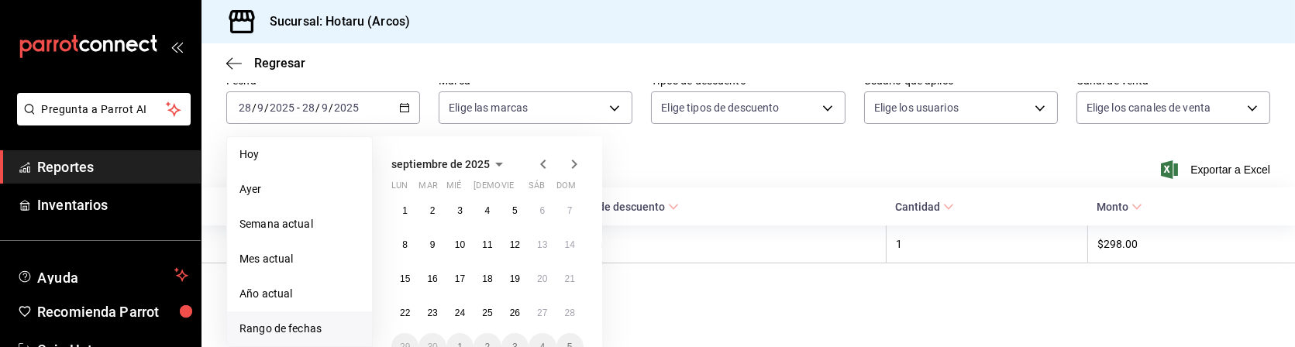
drag, startPoint x: 305, startPoint y: 327, endPoint x: 271, endPoint y: 327, distance: 34.1
click at [271, 327] on span "Rango de fechas" at bounding box center [299, 329] width 120 height 16
click at [546, 312] on abbr "27" at bounding box center [542, 313] width 10 height 11
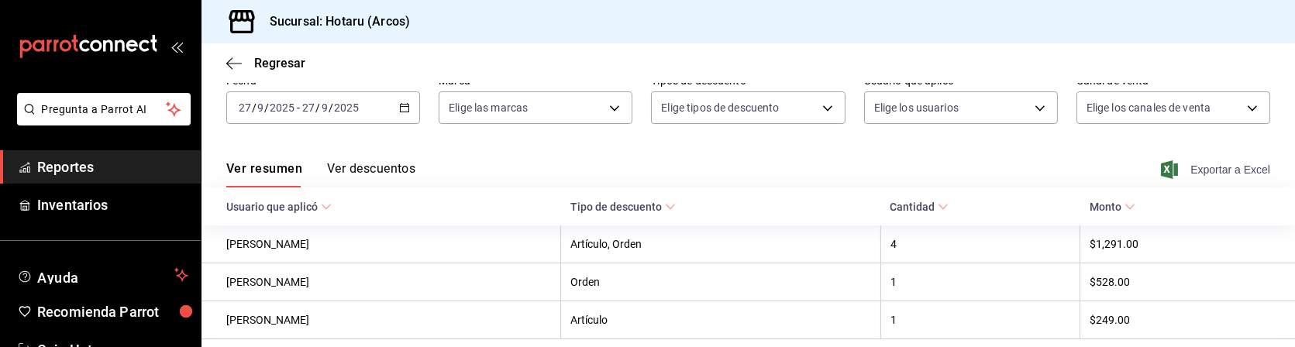
click at [1234, 172] on span "Exportar a Excel" at bounding box center [1217, 169] width 106 height 19
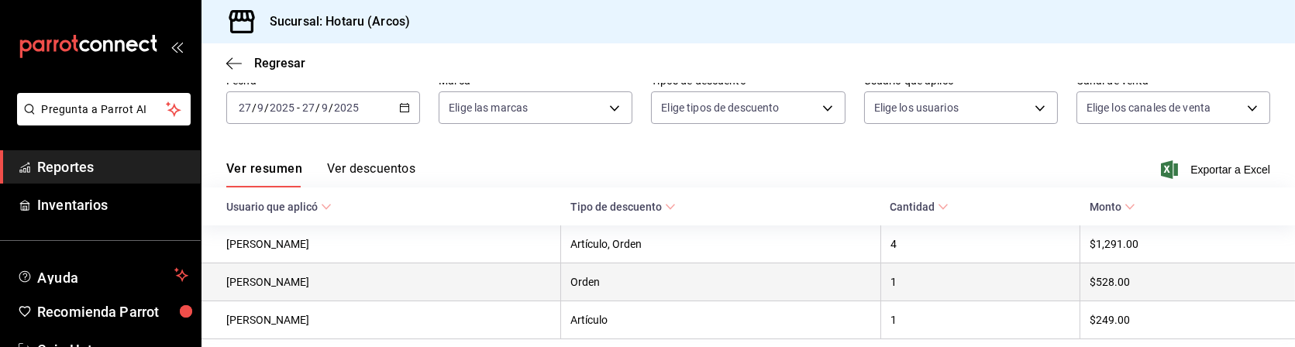
click at [783, 281] on th "Orden" at bounding box center [720, 282] width 319 height 38
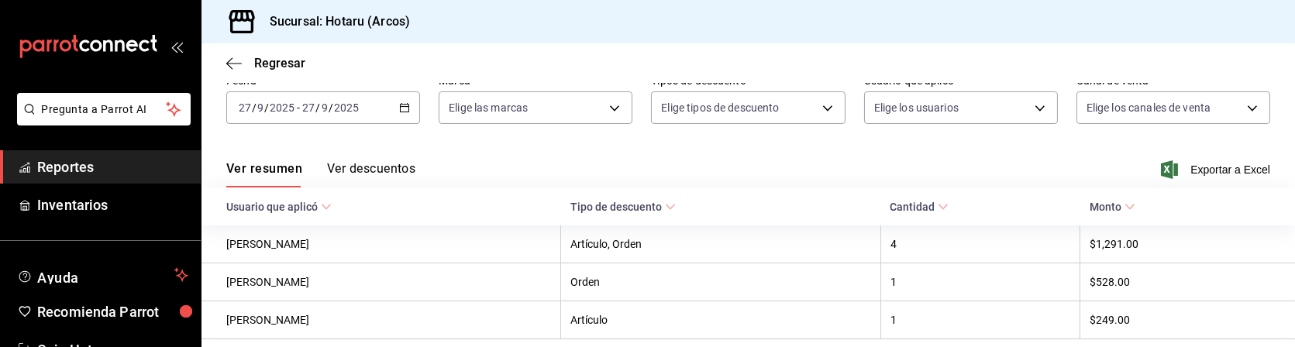
click at [394, 110] on div "[DATE] [DATE] - [DATE] [DATE]" at bounding box center [323, 107] width 194 height 33
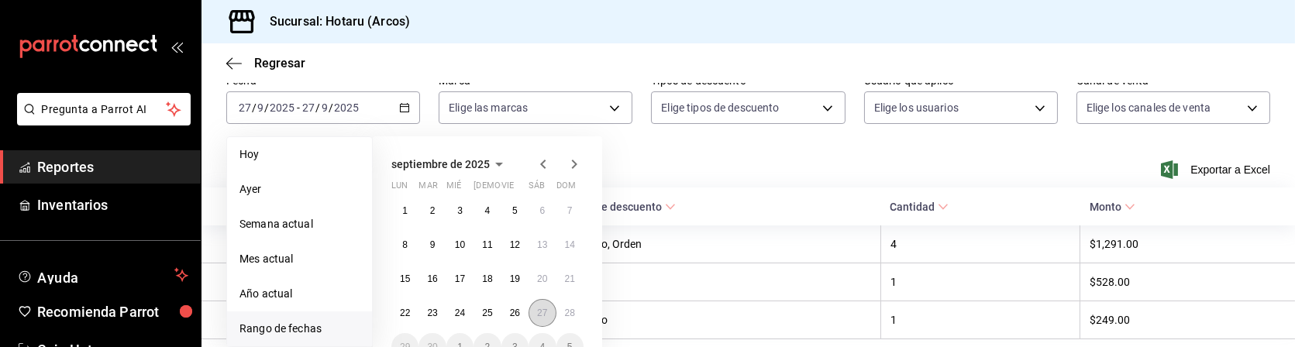
click at [545, 311] on abbr "27" at bounding box center [542, 313] width 10 height 11
click at [579, 309] on button "28" at bounding box center [569, 313] width 27 height 28
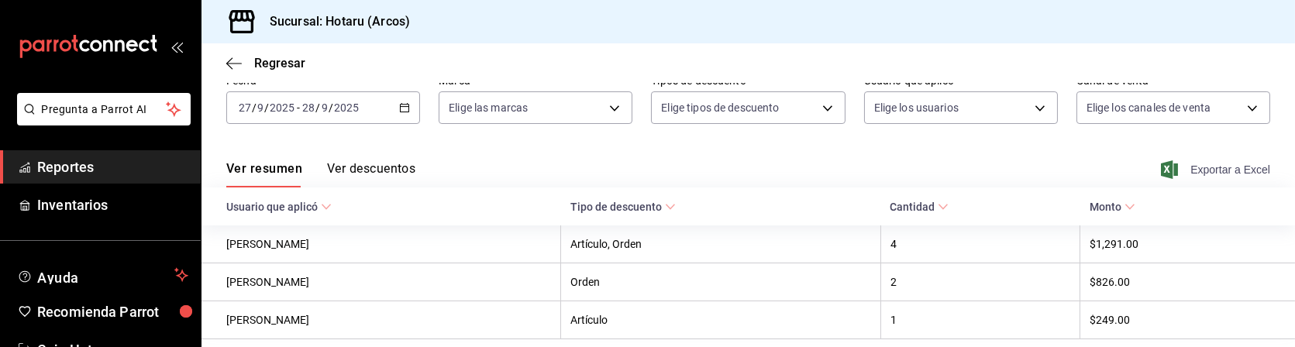
click at [1217, 172] on span "Exportar a Excel" at bounding box center [1217, 169] width 106 height 19
click at [126, 167] on span "Reportes" at bounding box center [112, 167] width 151 height 21
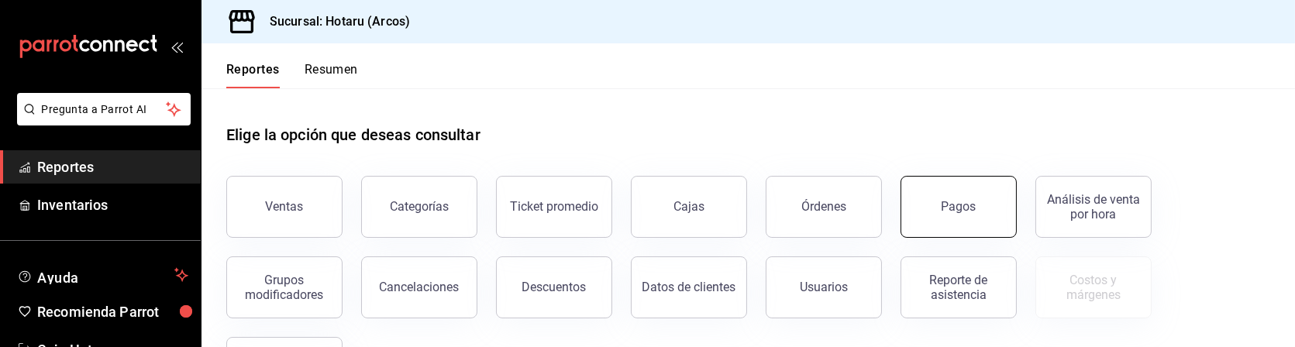
click at [952, 209] on div "Pagos" at bounding box center [958, 206] width 35 height 15
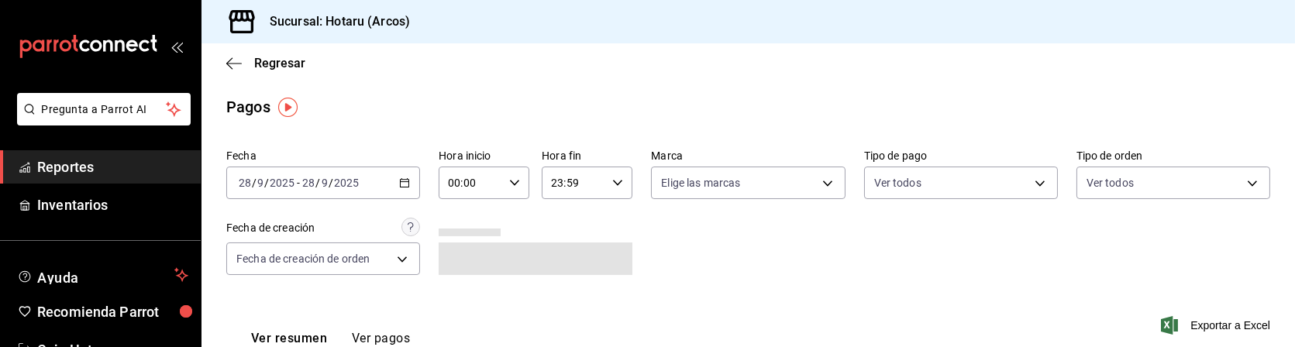
click at [406, 182] on \(Stroke\) "button" at bounding box center [405, 181] width 9 height 1
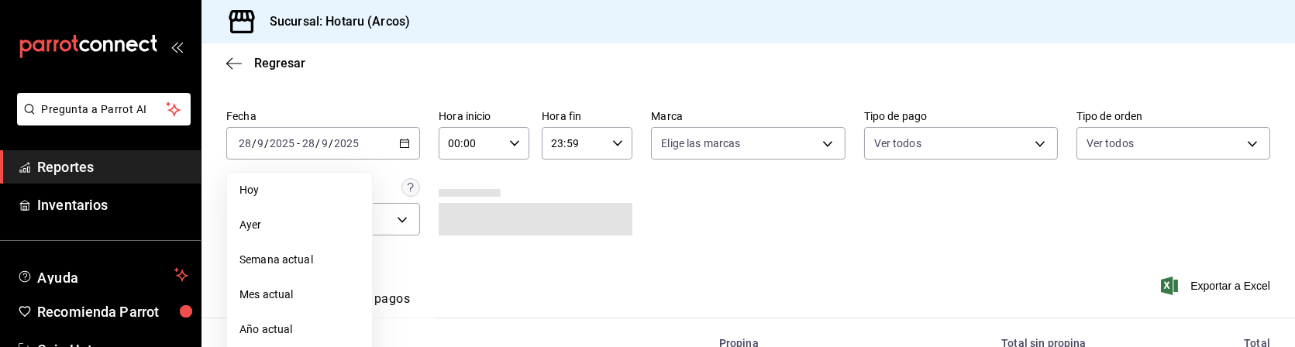
scroll to position [143, 0]
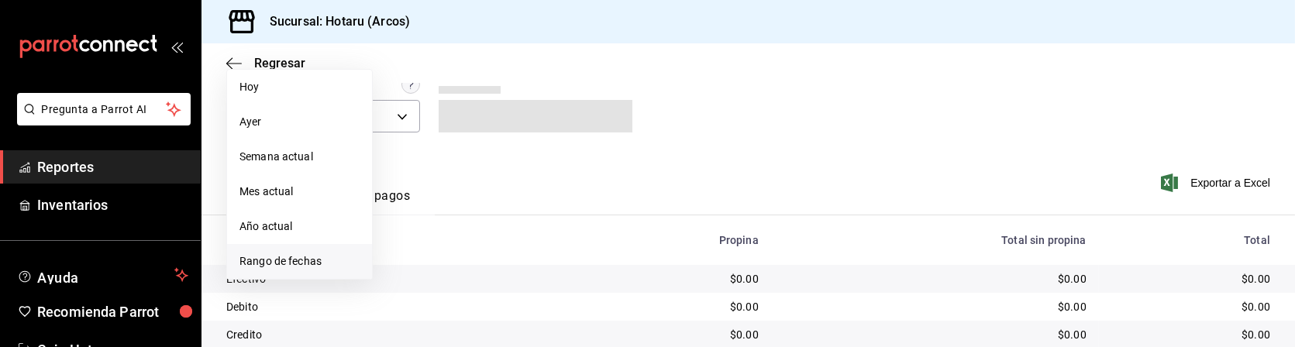
click at [323, 252] on li "Rango de fechas" at bounding box center [299, 261] width 145 height 35
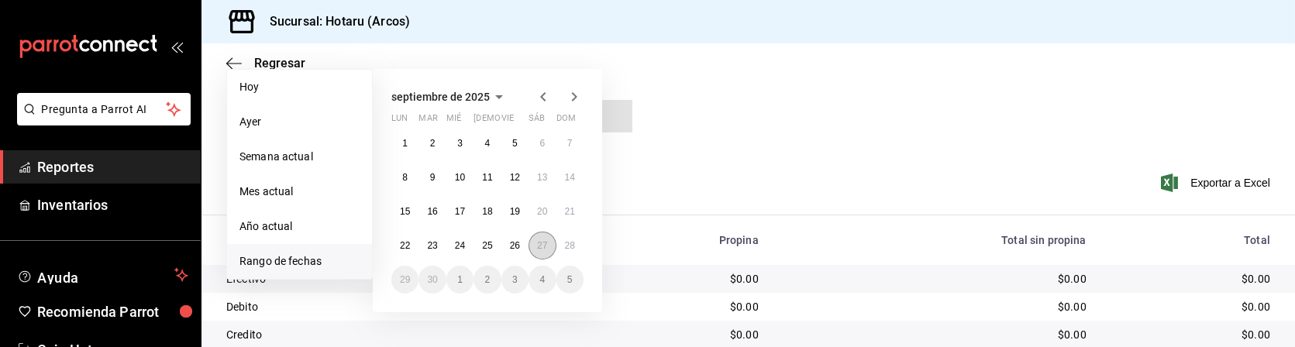
click at [543, 246] on abbr "27" at bounding box center [542, 245] width 10 height 11
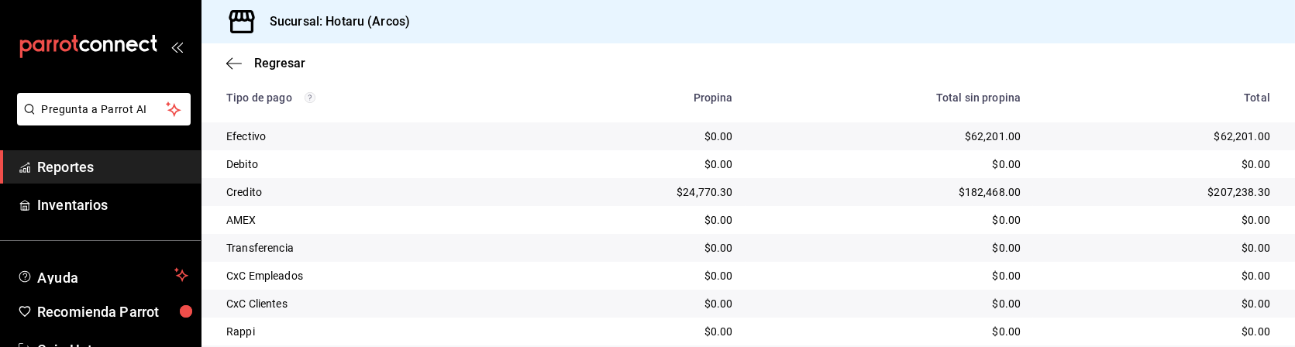
scroll to position [276, 0]
